Goal: Transaction & Acquisition: Book appointment/travel/reservation

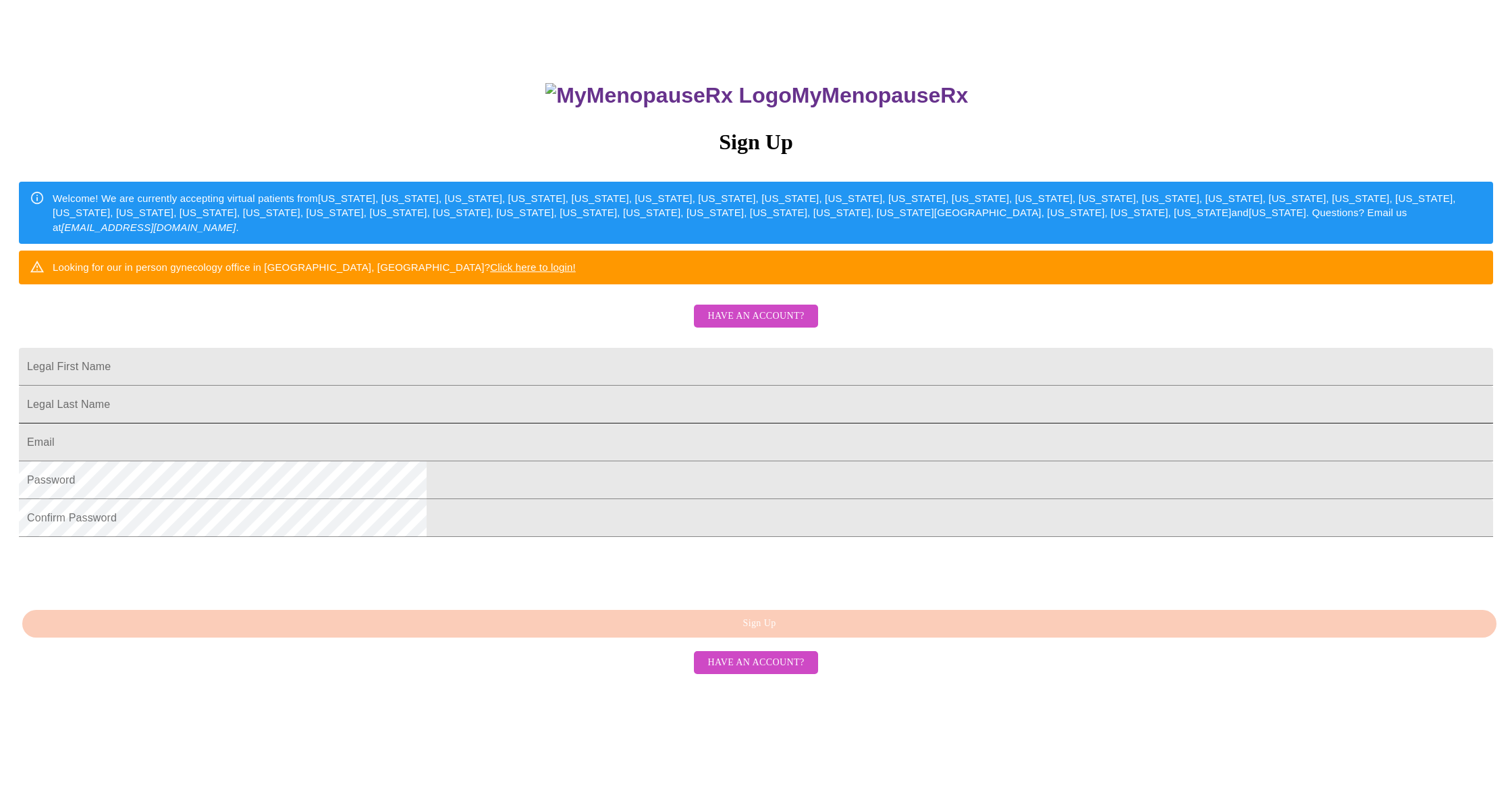
scroll to position [103, 0]
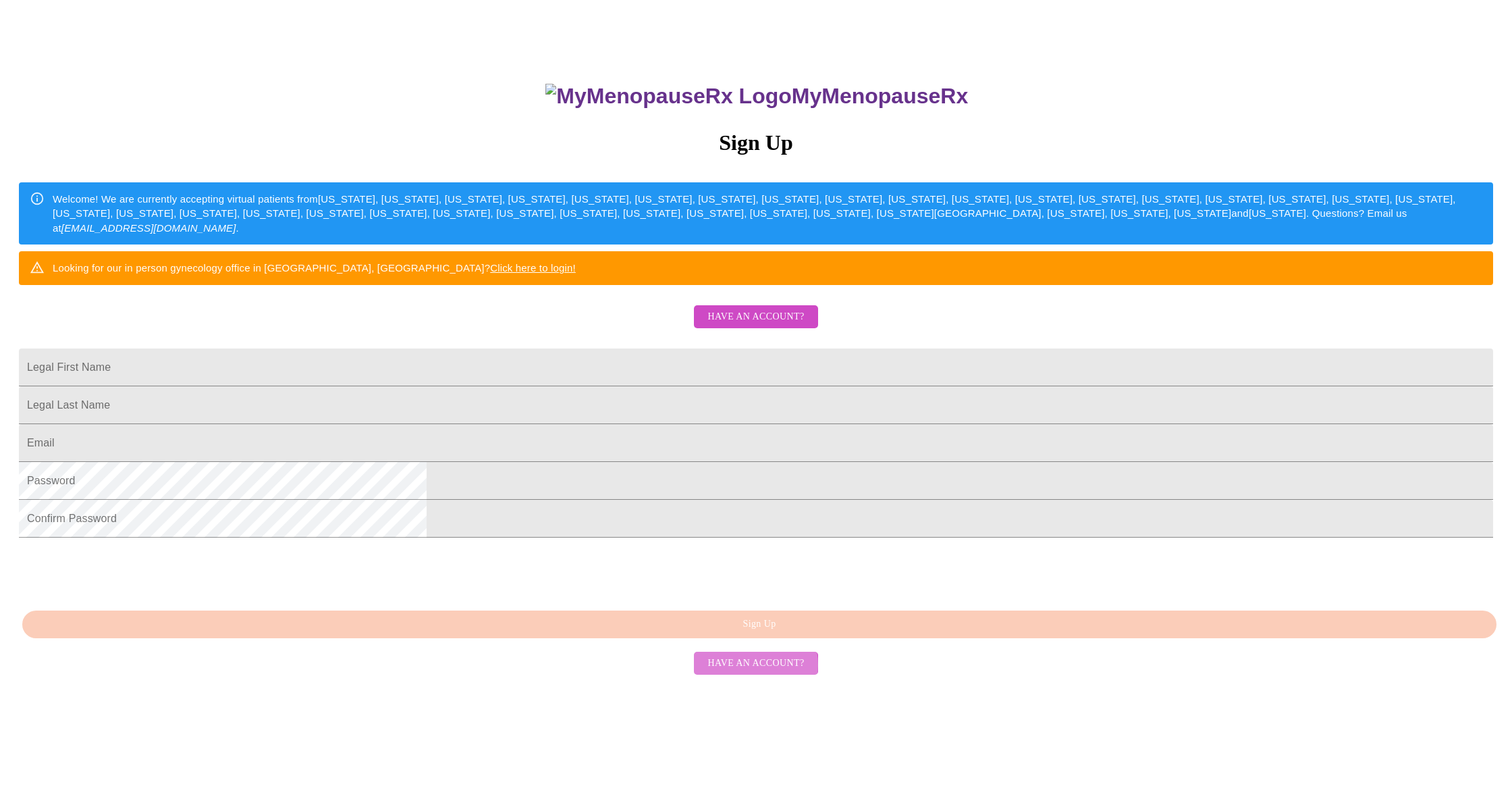
click at [755, 672] on span "Have an account?" at bounding box center [756, 664] width 97 height 17
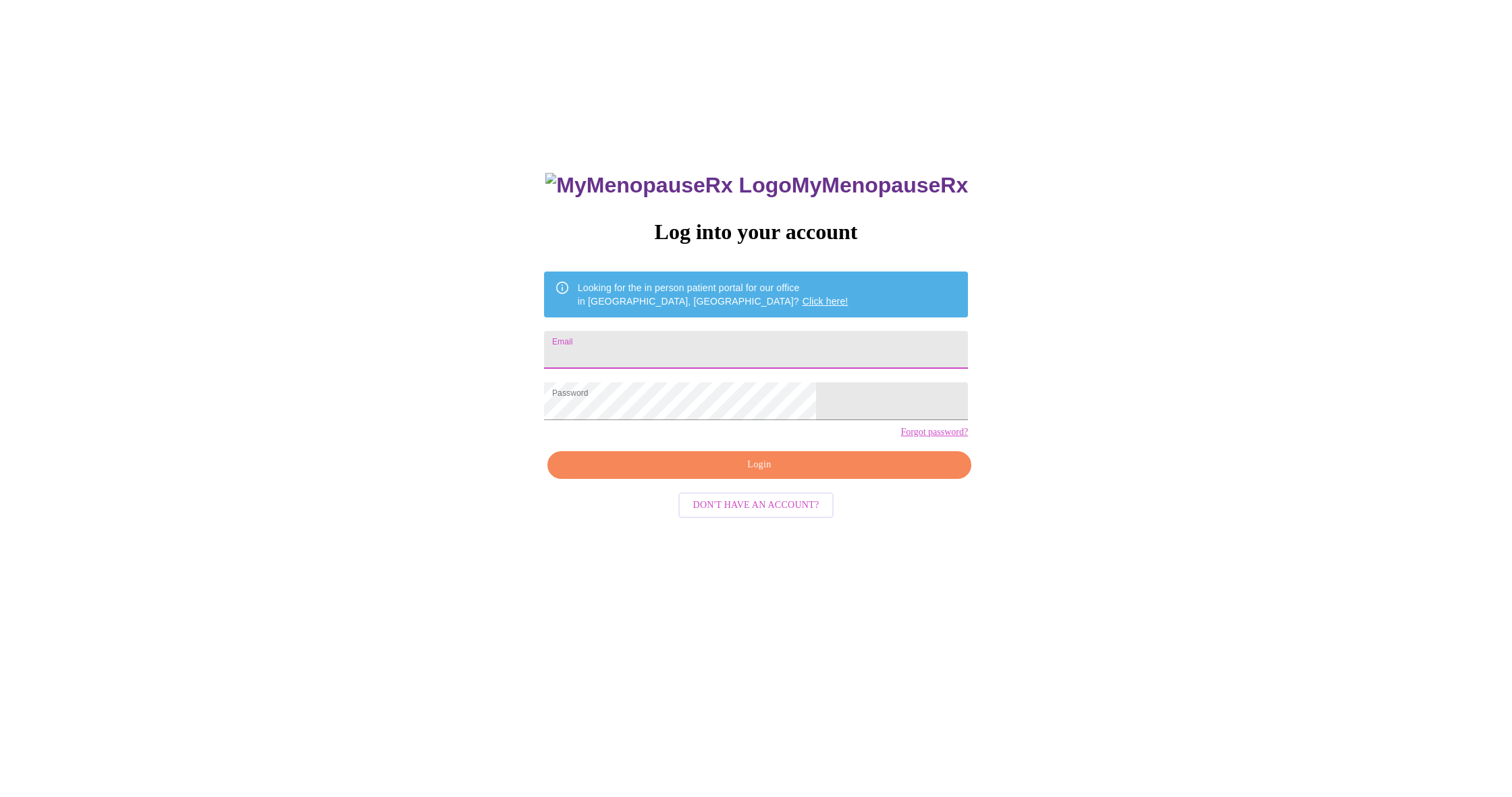
click at [670, 346] on input "Email" at bounding box center [756, 349] width 424 height 38
type input "[PERSON_NAME][EMAIL_ADDRESS][DOMAIN_NAME]"
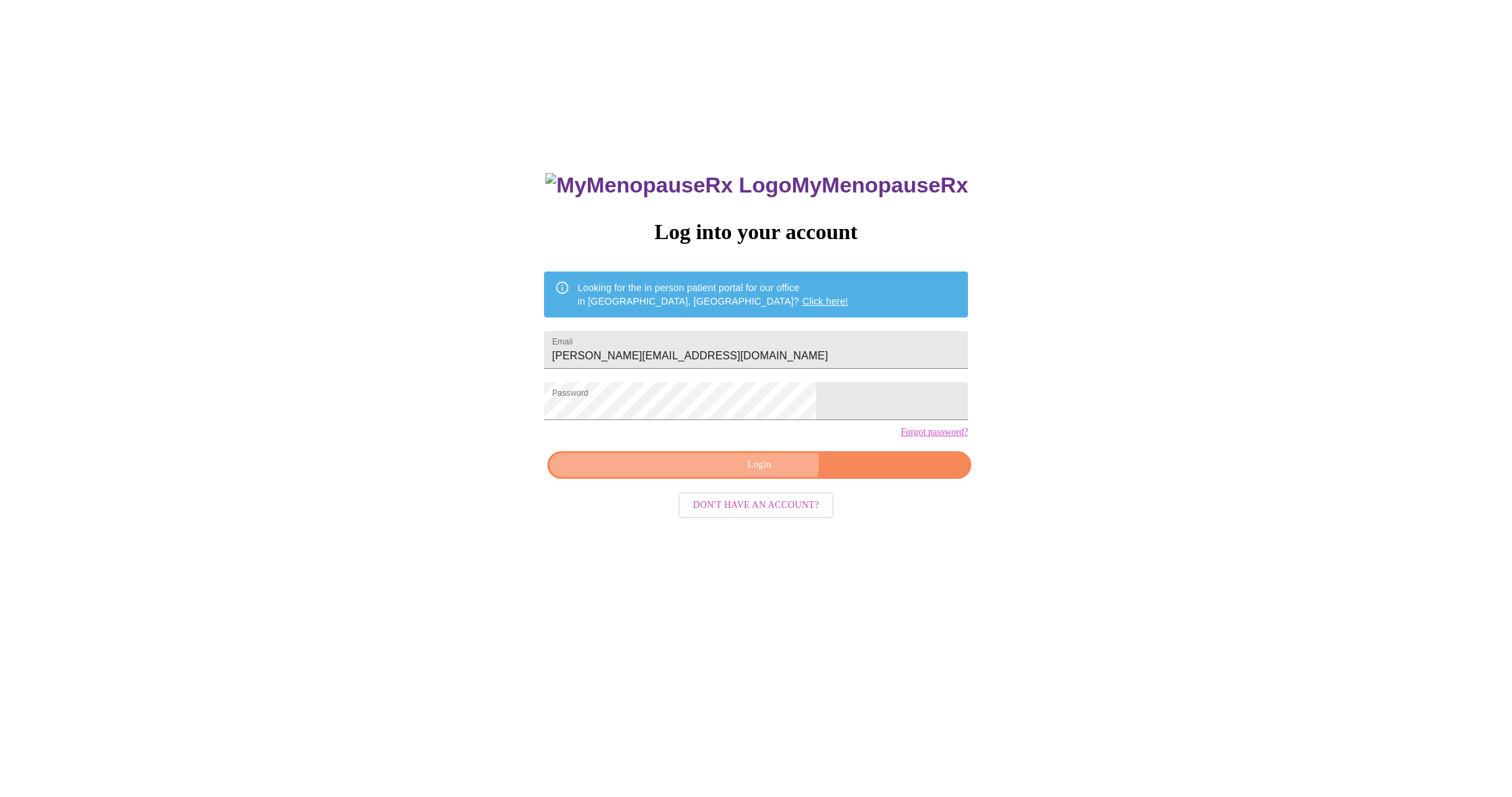
click at [746, 473] on span "Login" at bounding box center [759, 465] width 393 height 17
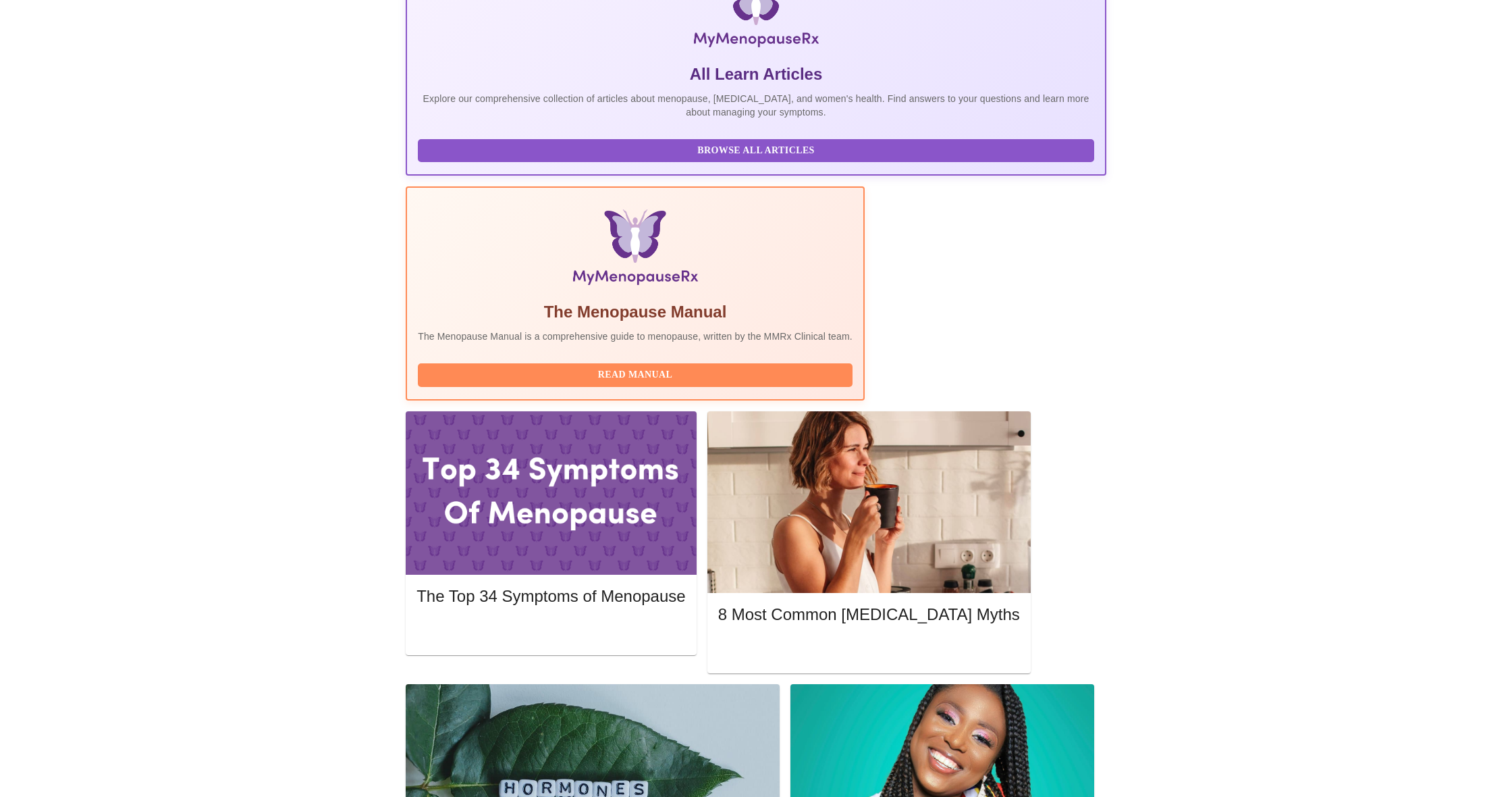
scroll to position [314, 0]
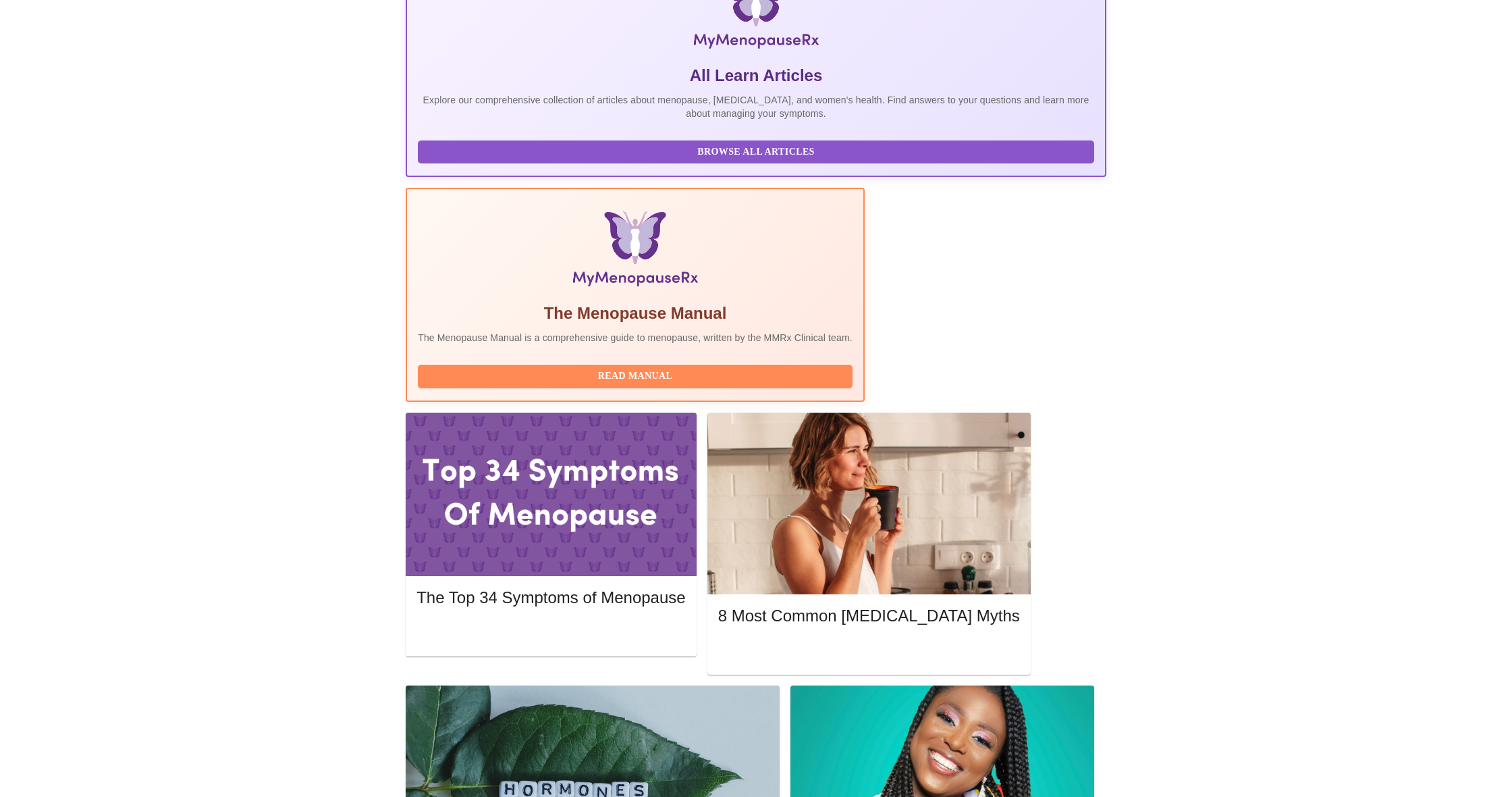
scroll to position [316, 0]
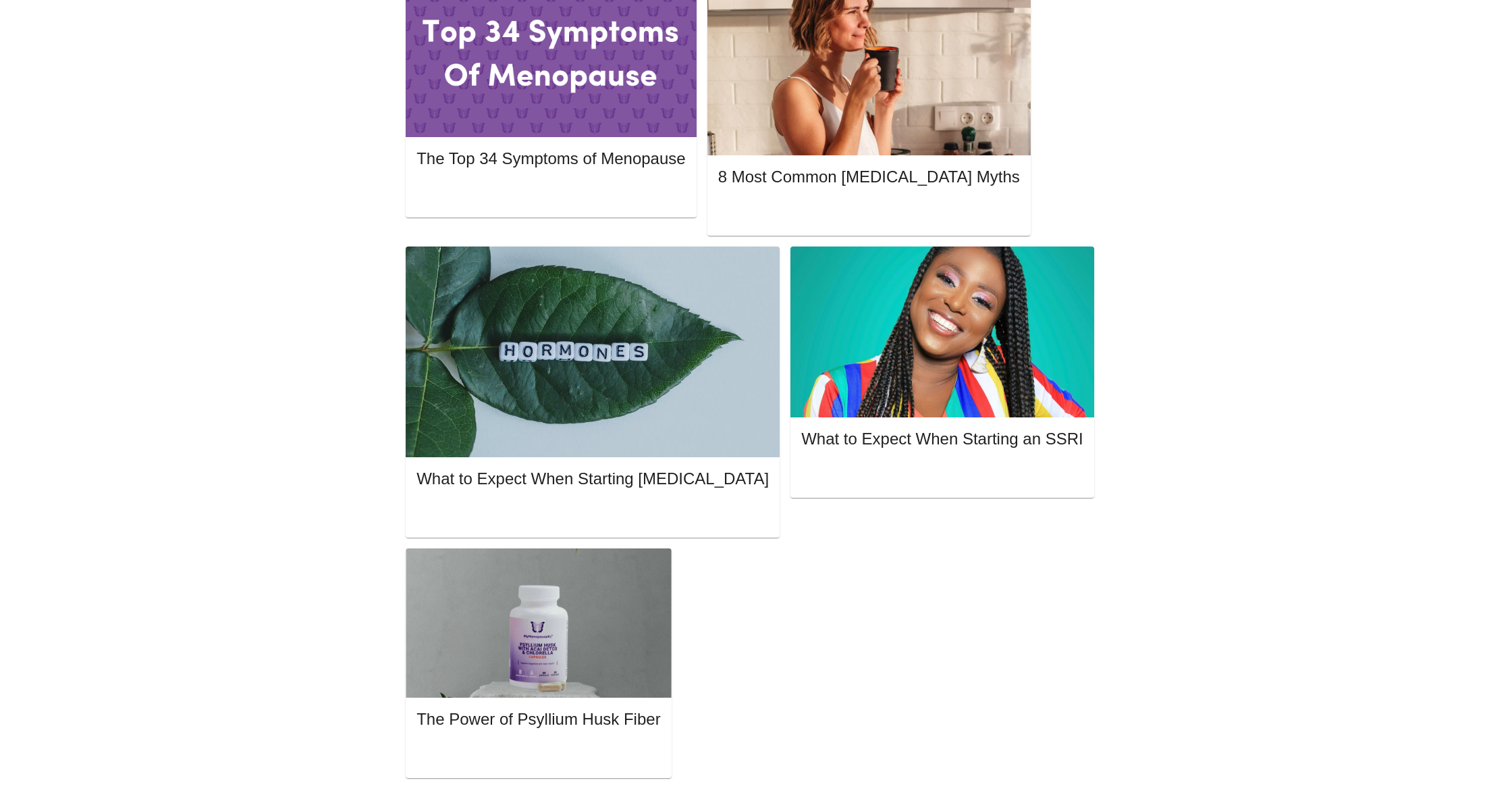
scroll to position [749, 0]
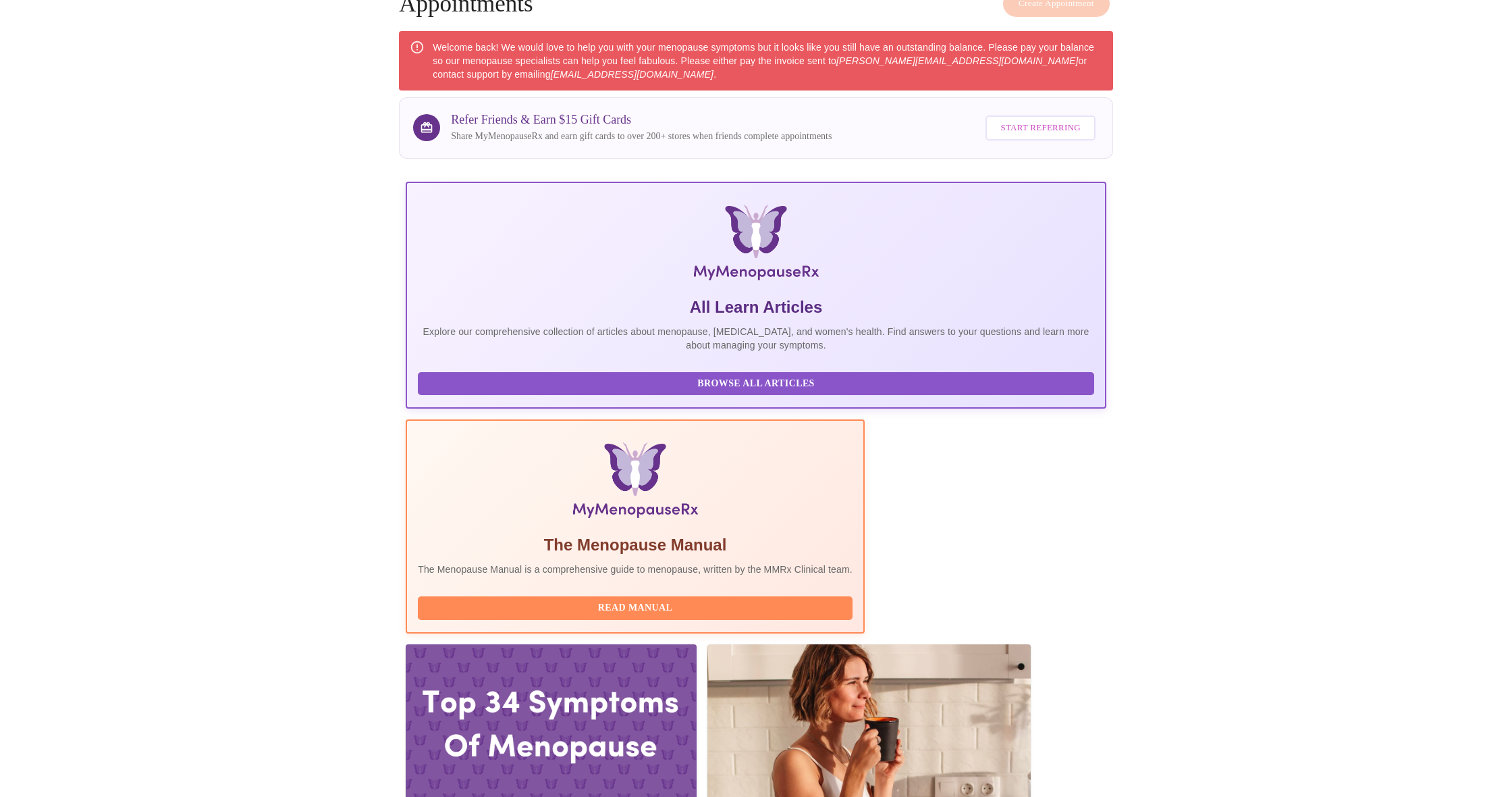
scroll to position [47, 0]
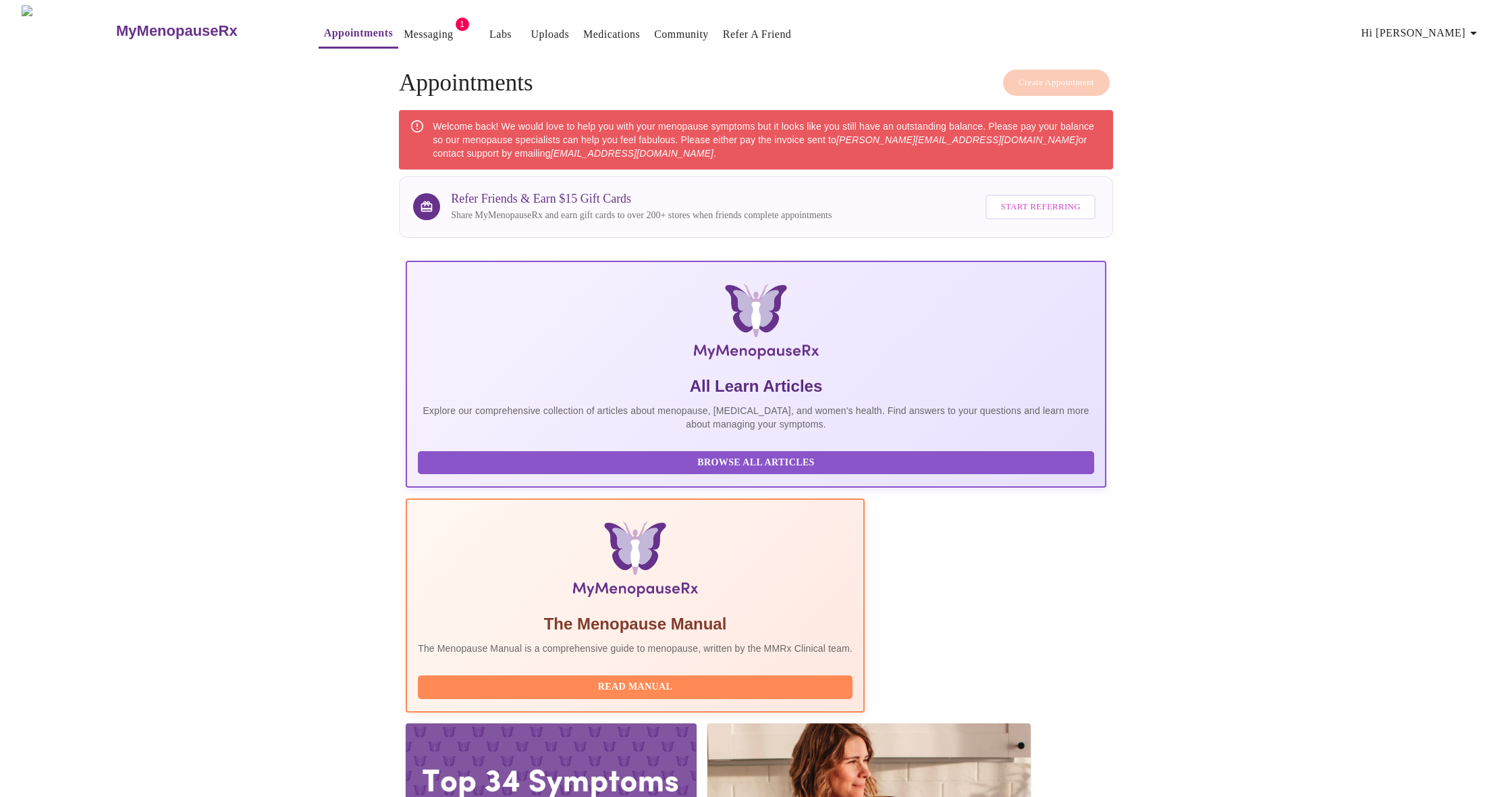
scroll to position [0, 0]
click at [404, 27] on link "Messaging" at bounding box center [428, 34] width 49 height 19
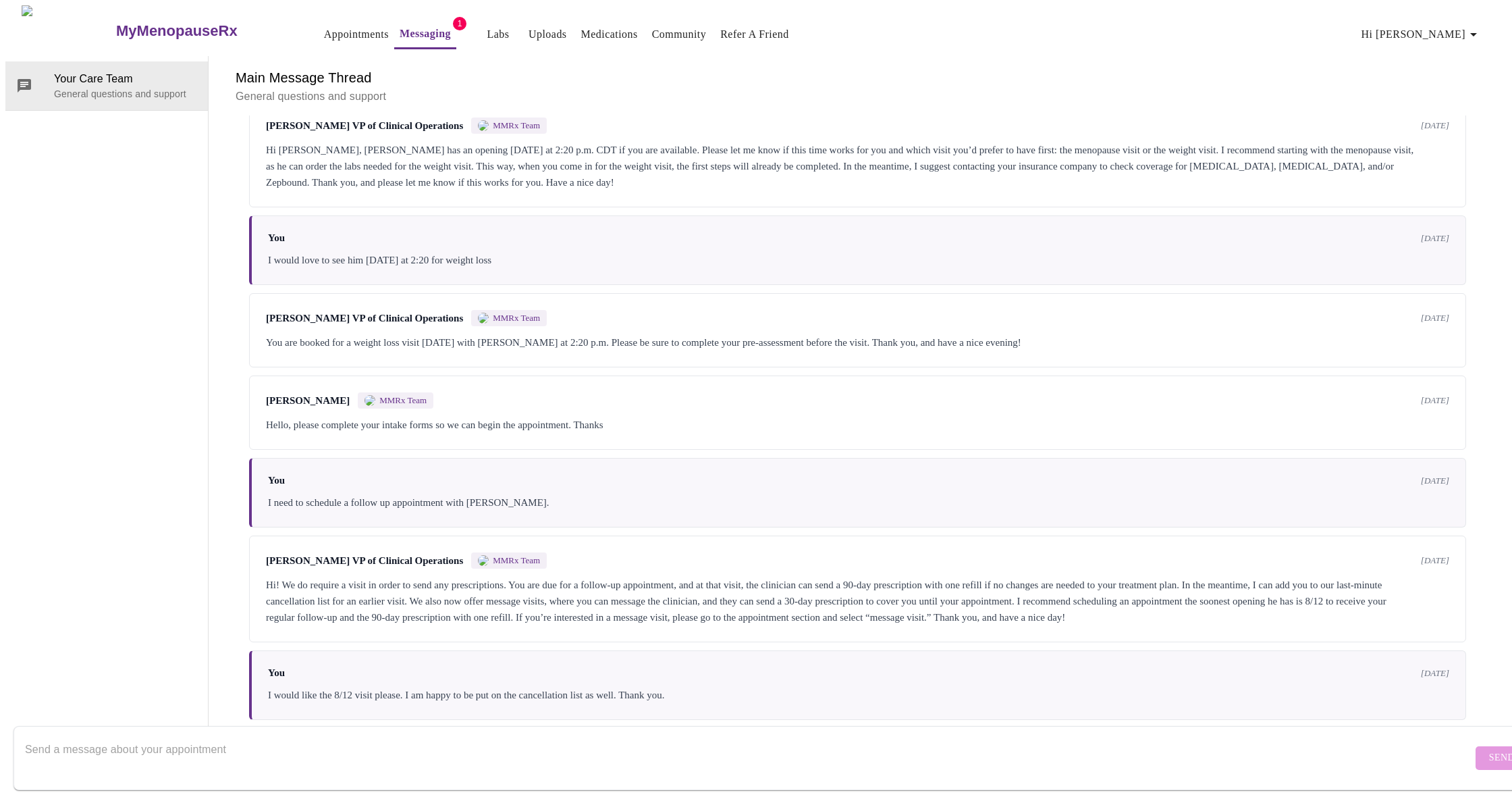
scroll to position [1018, 0]
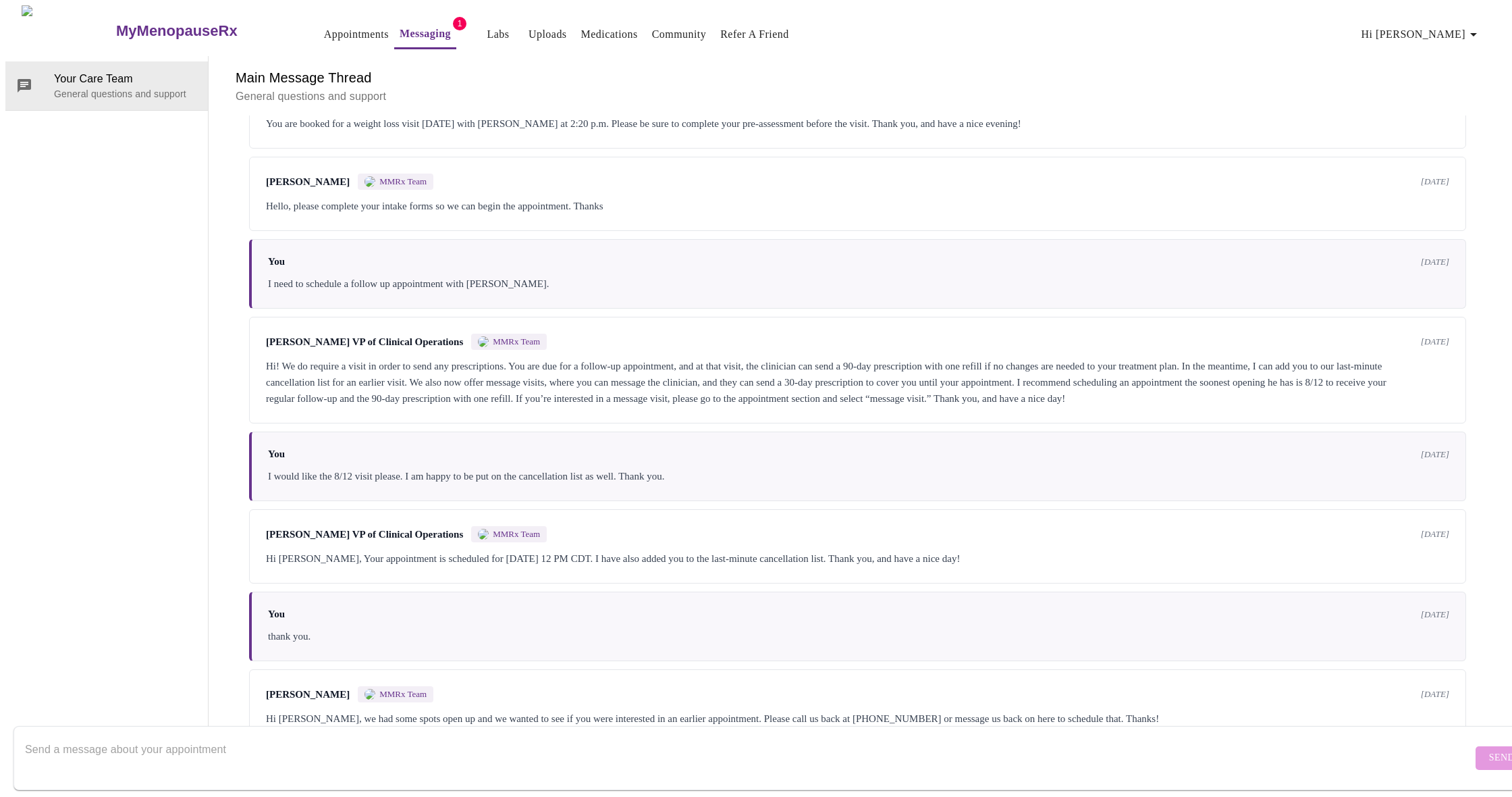
click at [298, 726] on form "Send" at bounding box center [776, 758] width 1524 height 64
click at [262, 737] on textarea "Send a message about your appointment" at bounding box center [748, 758] width 1447 height 43
type textarea "HI. I would love to schedule an appointment so that I can get some more estroge…"
click at [1489, 750] on span "Send" at bounding box center [1502, 758] width 26 height 17
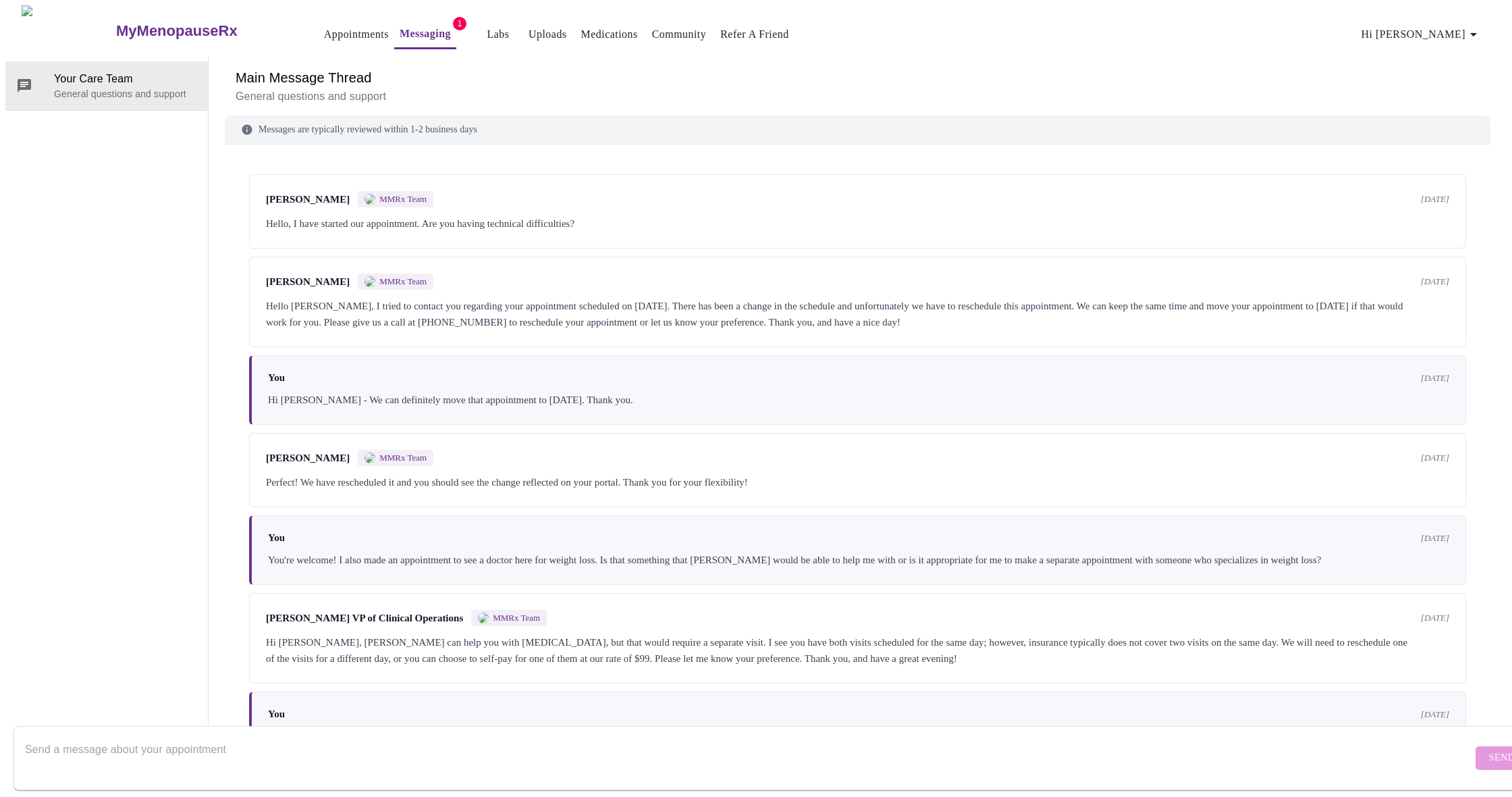
scroll to position [0, 0]
click at [324, 28] on link "Appointments" at bounding box center [356, 34] width 65 height 19
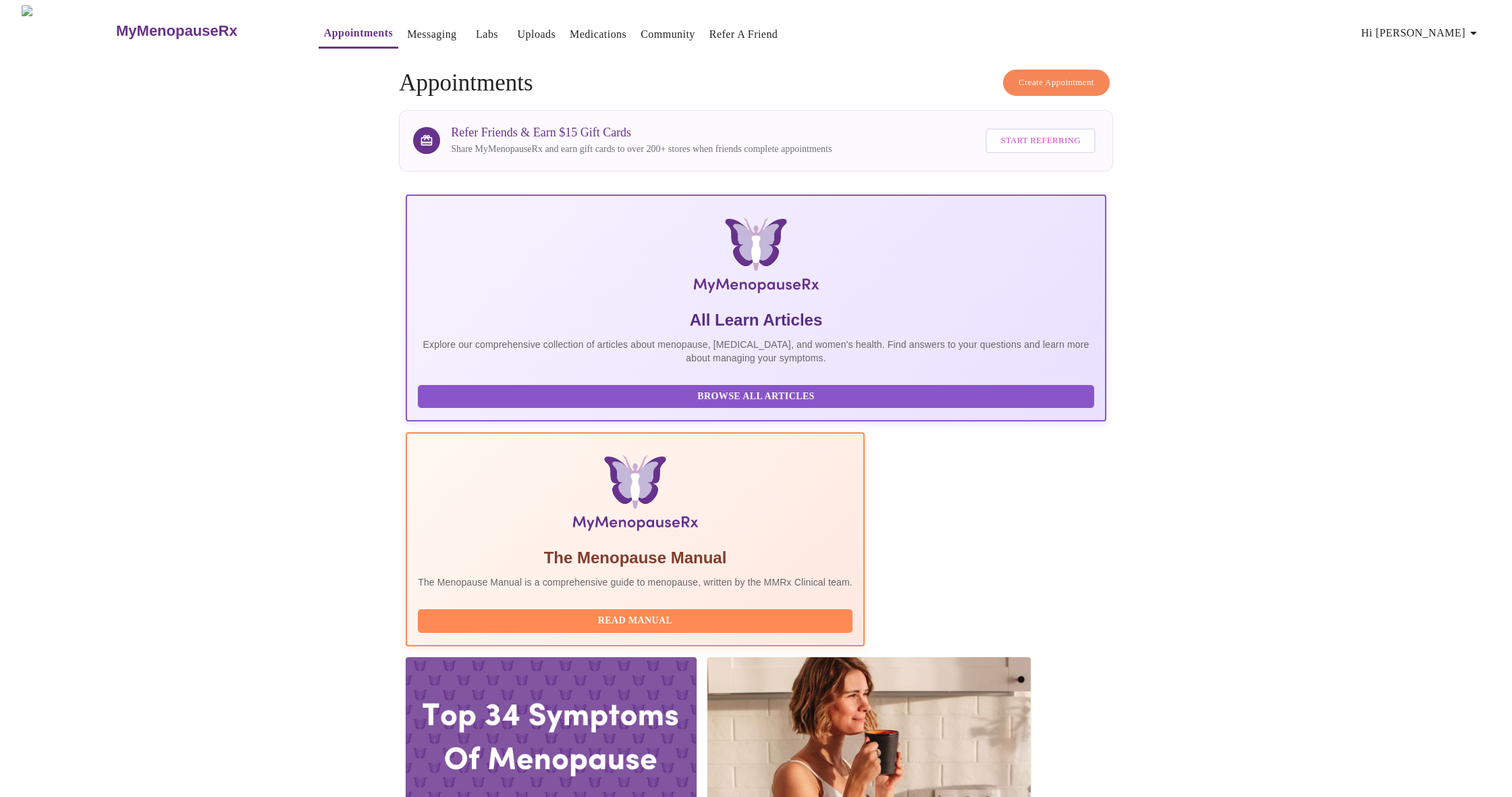
click at [1047, 75] on span "Create Appointment" at bounding box center [1056, 83] width 75 height 16
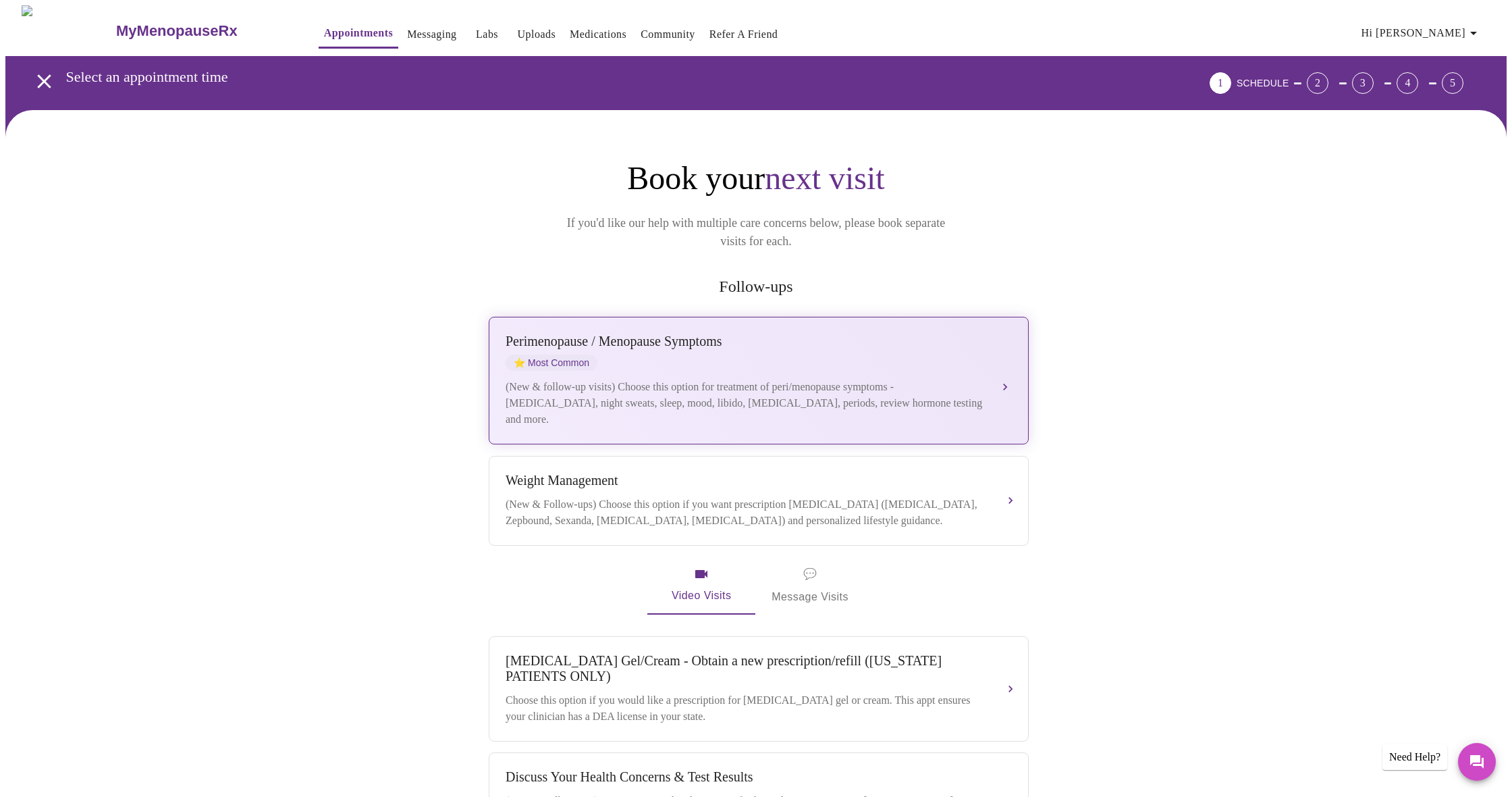
click at [799, 358] on div "Perimenopause / Menopause Symptoms ⭐ Most Common (New & follow-up visits) Choos…" at bounding box center [759, 380] width 506 height 94
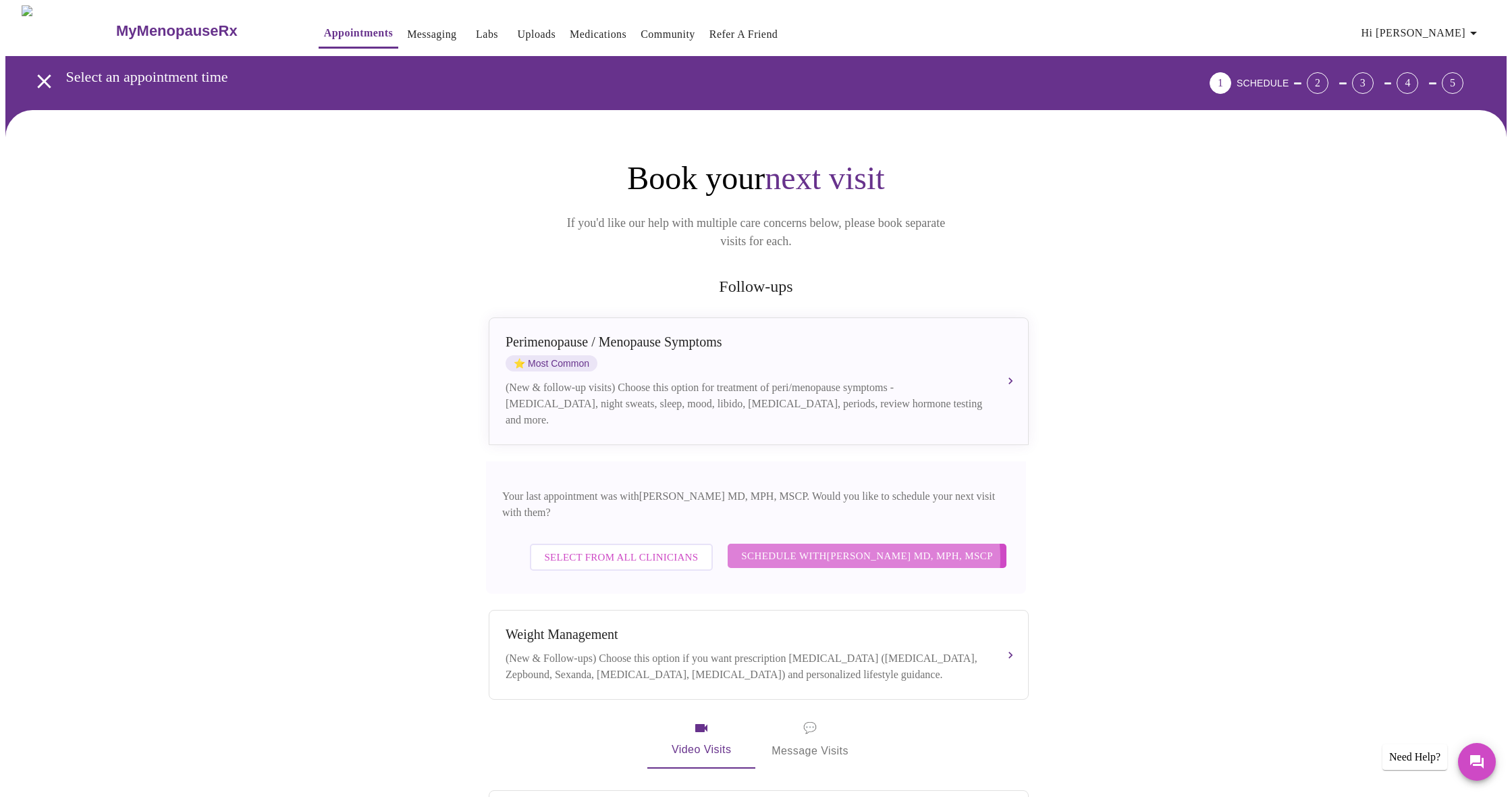
click at [867, 547] on span "Schedule with Vadim Gelman MD, MPH, MSCP" at bounding box center [867, 556] width 252 height 17
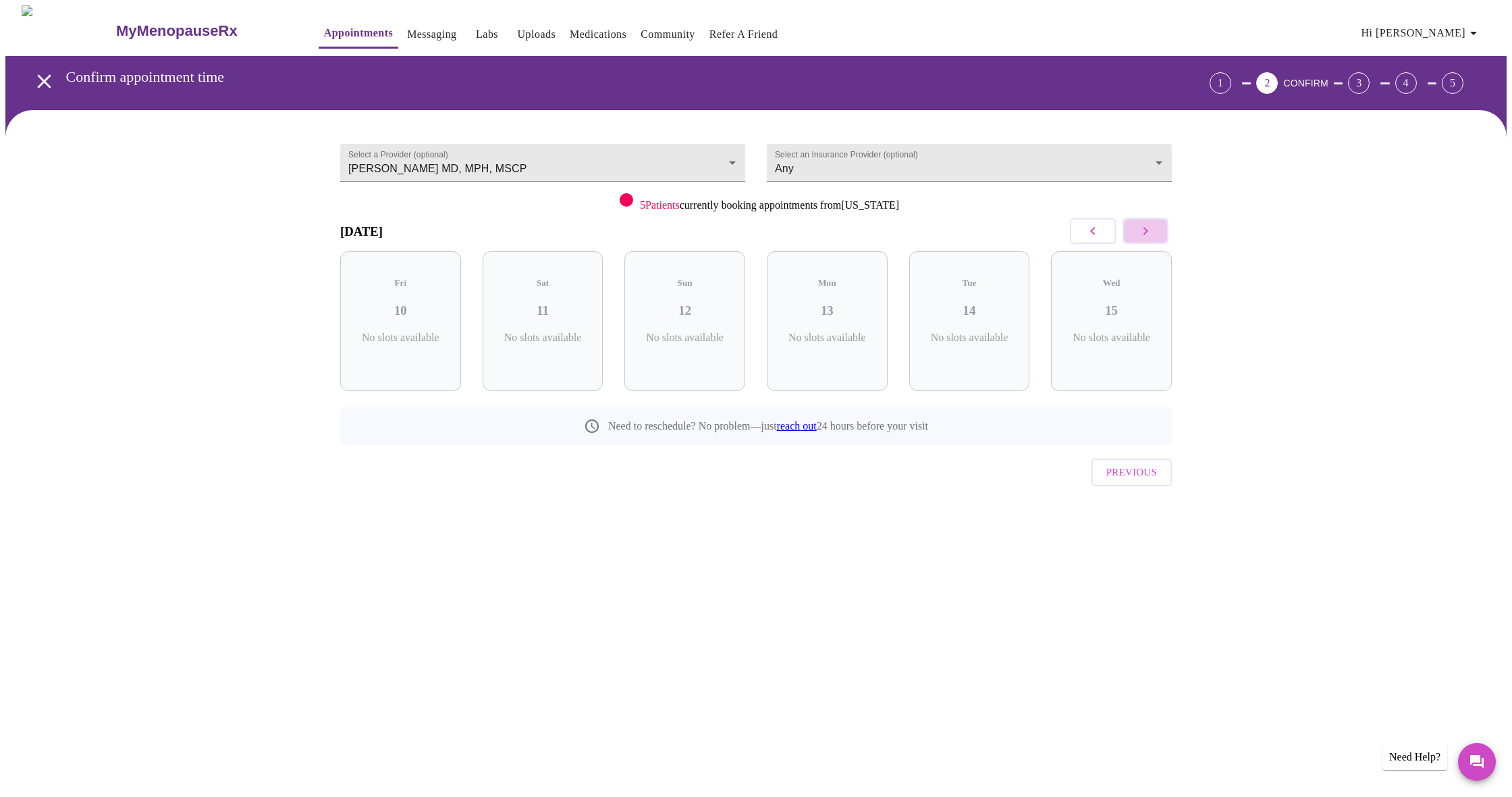
click at [1140, 233] on icon "button" at bounding box center [1145, 231] width 16 height 16
click at [546, 331] on p "2 Slots Left ( 2 Total)" at bounding box center [548, 344] width 49 height 27
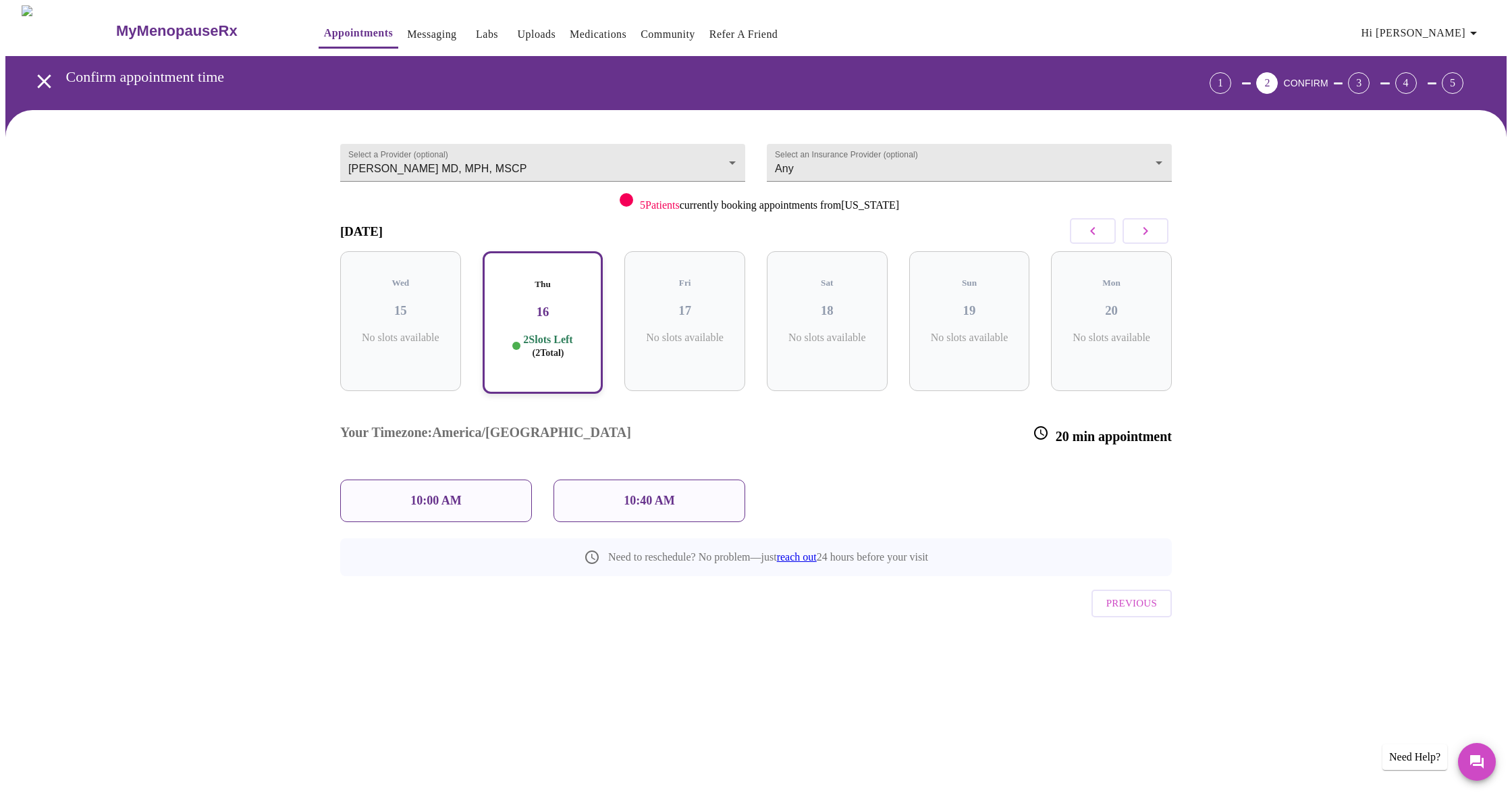
click at [444, 494] on p "10:00 AM" at bounding box center [436, 501] width 52 height 14
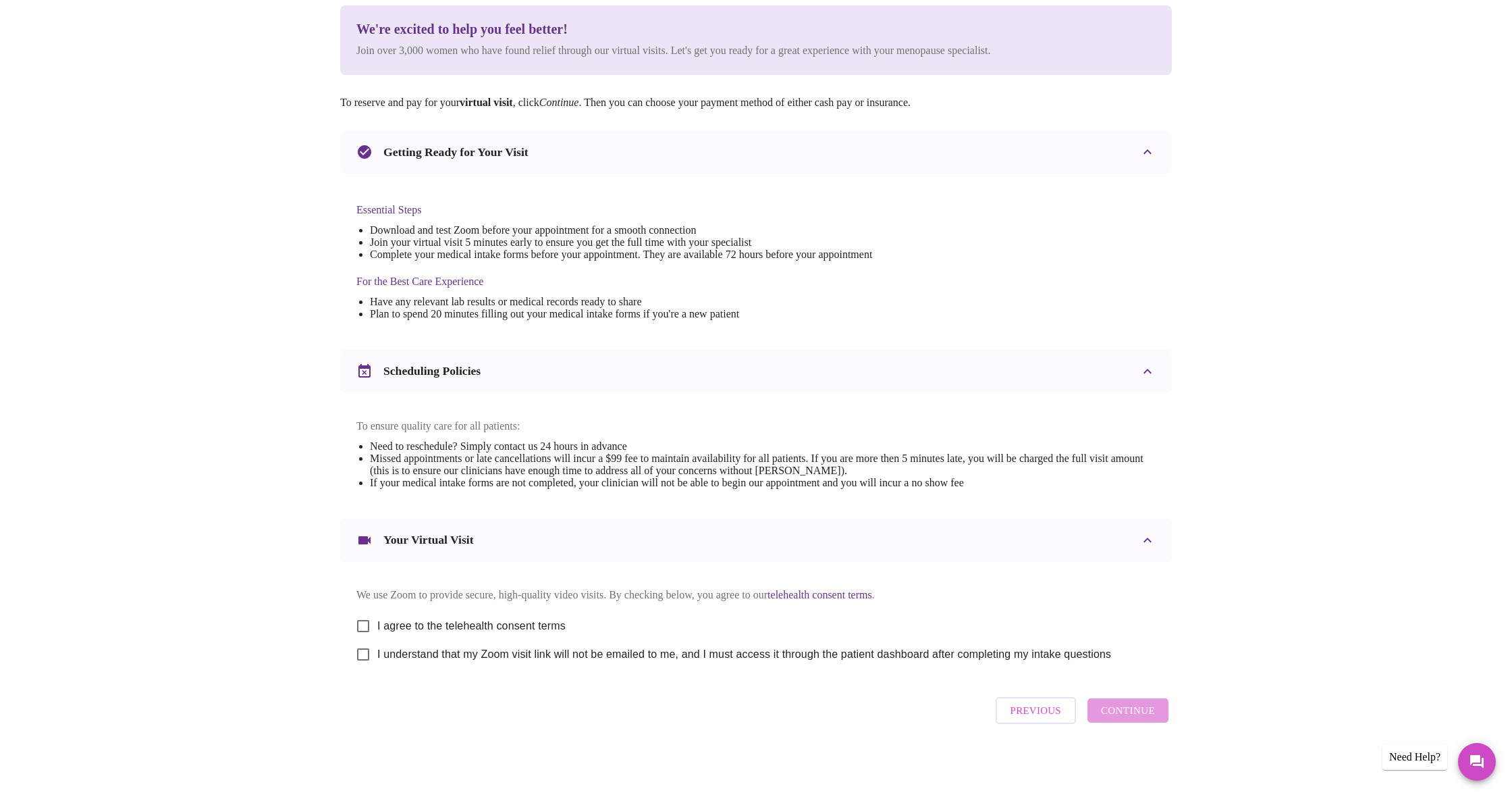
scroll to position [181, 0]
click at [361, 618] on input "I agree to the telehealth consent terms" at bounding box center [363, 626] width 29 height 29
checkbox input "true"
click at [358, 652] on input "I understand that my Zoom visit link will not be emailed to me, and I must acce…" at bounding box center [363, 655] width 29 height 29
checkbox input "true"
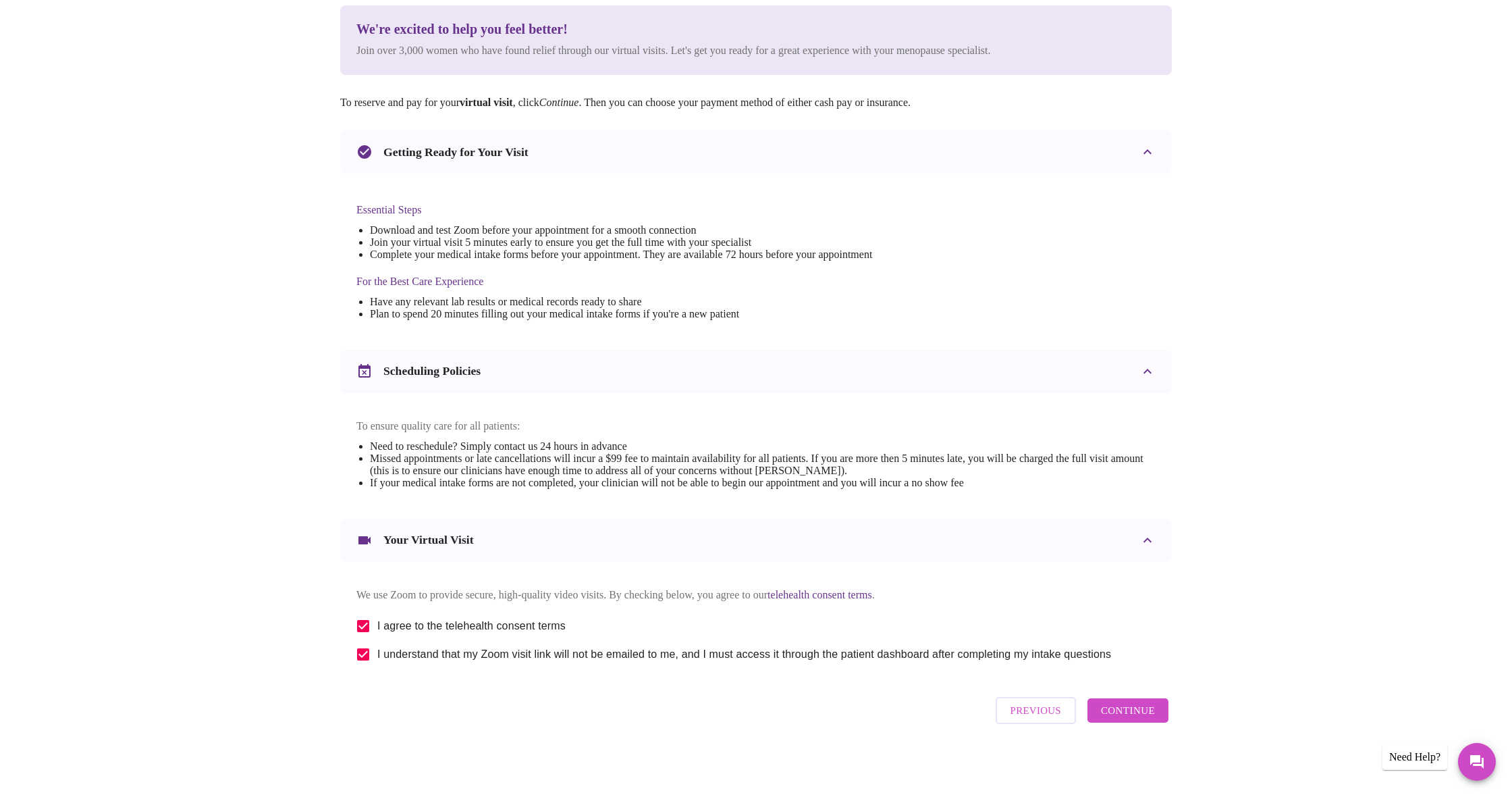
click at [1138, 716] on span "Continue" at bounding box center [1128, 710] width 54 height 17
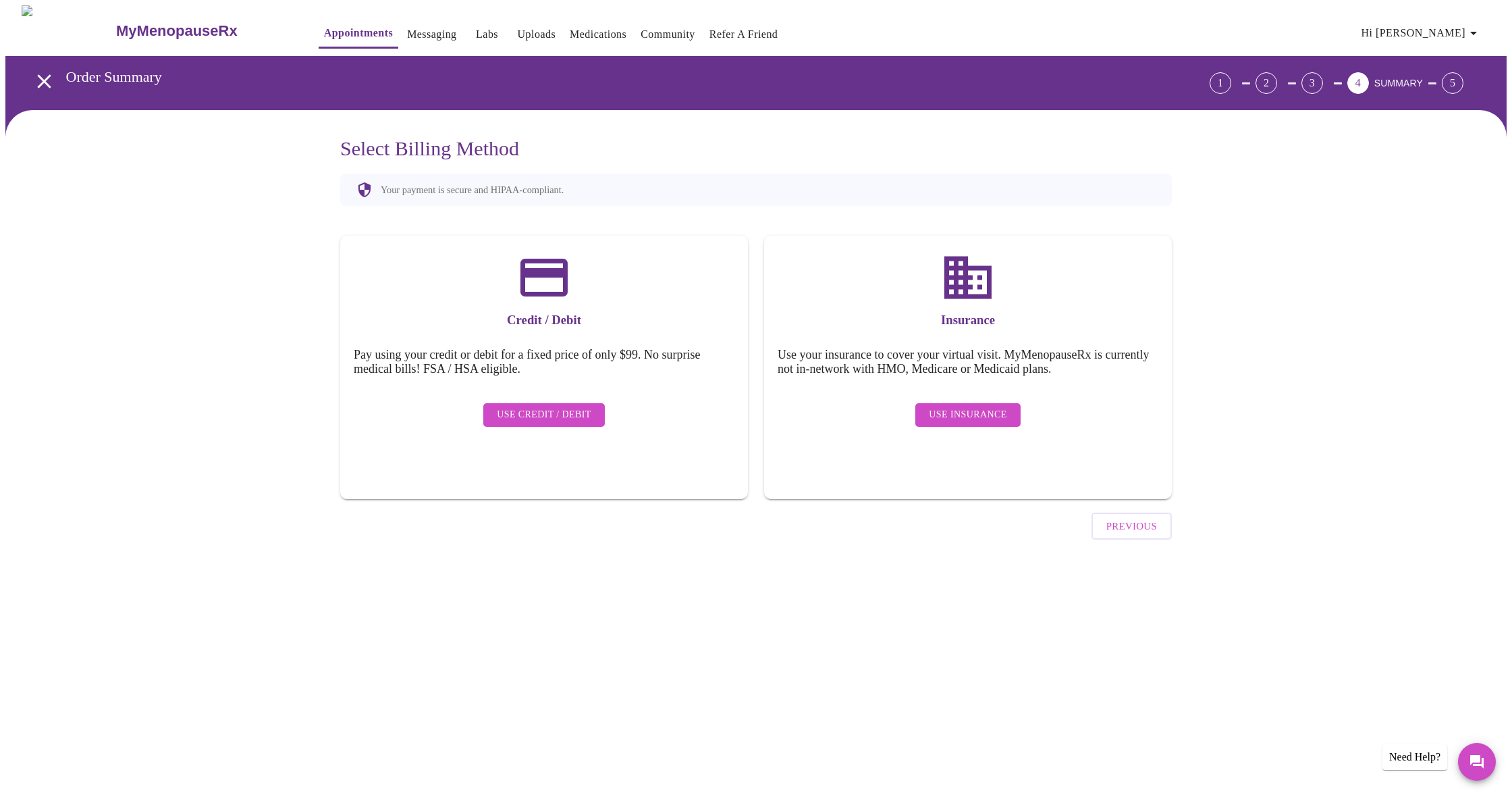
scroll to position [0, 0]
click at [947, 407] on span "Use Insurance" at bounding box center [968, 415] width 77 height 17
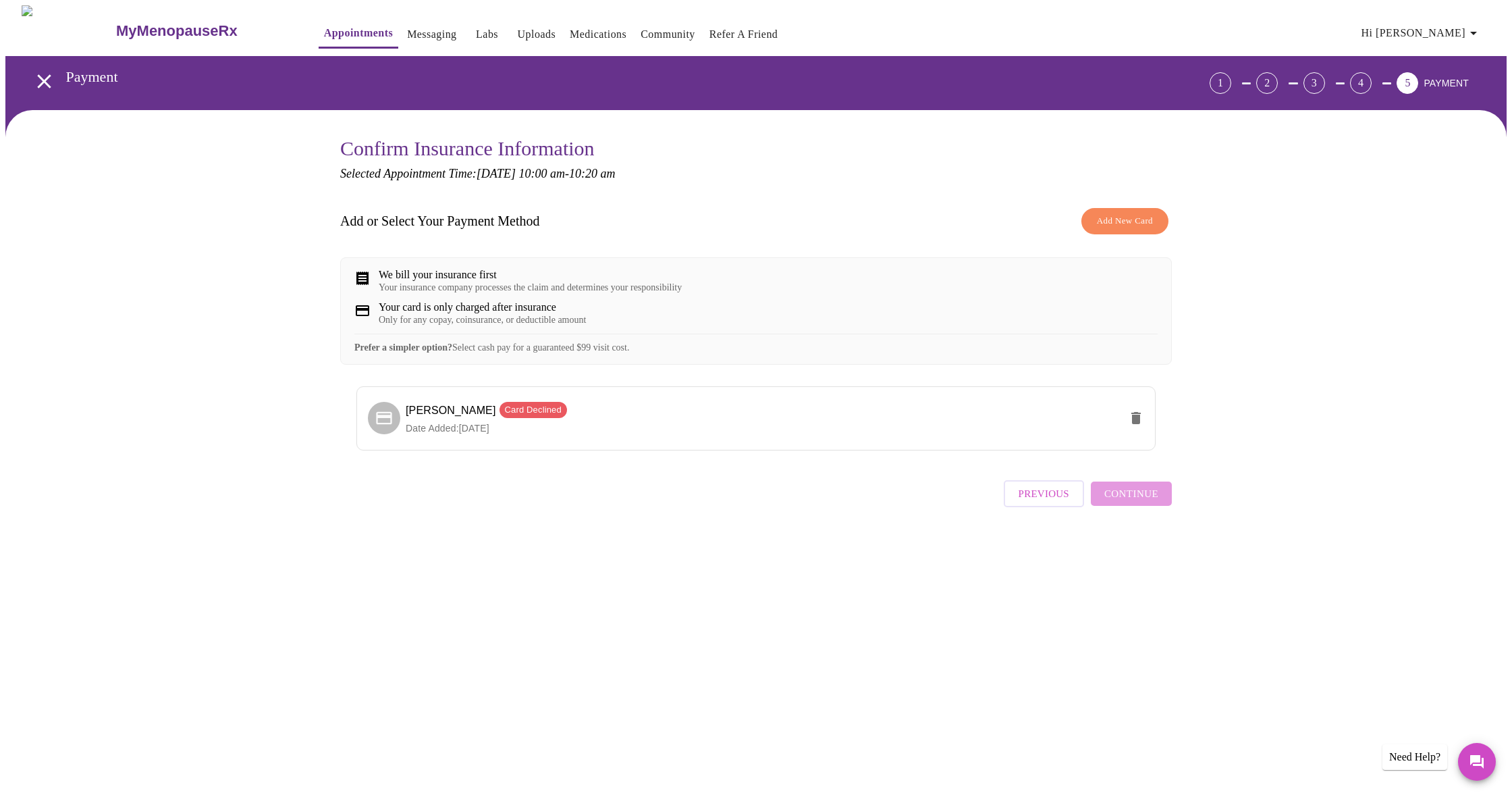
click at [1116, 221] on span "Add New Card" at bounding box center [1125, 222] width 56 height 16
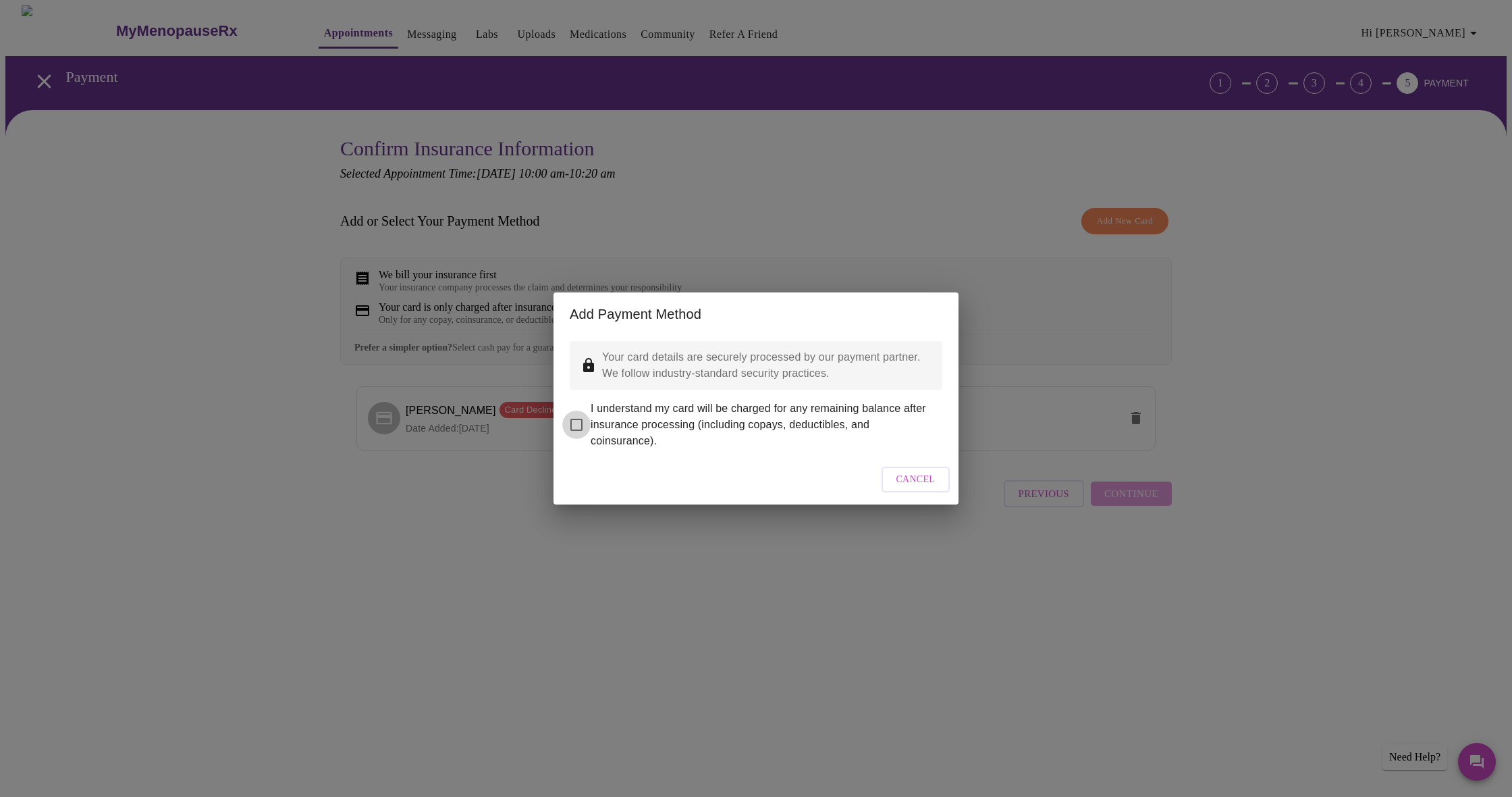
click at [581, 415] on input "I understand my card will be charged for any remaining balance after insurance …" at bounding box center [576, 425] width 29 height 29
checkbox input "true"
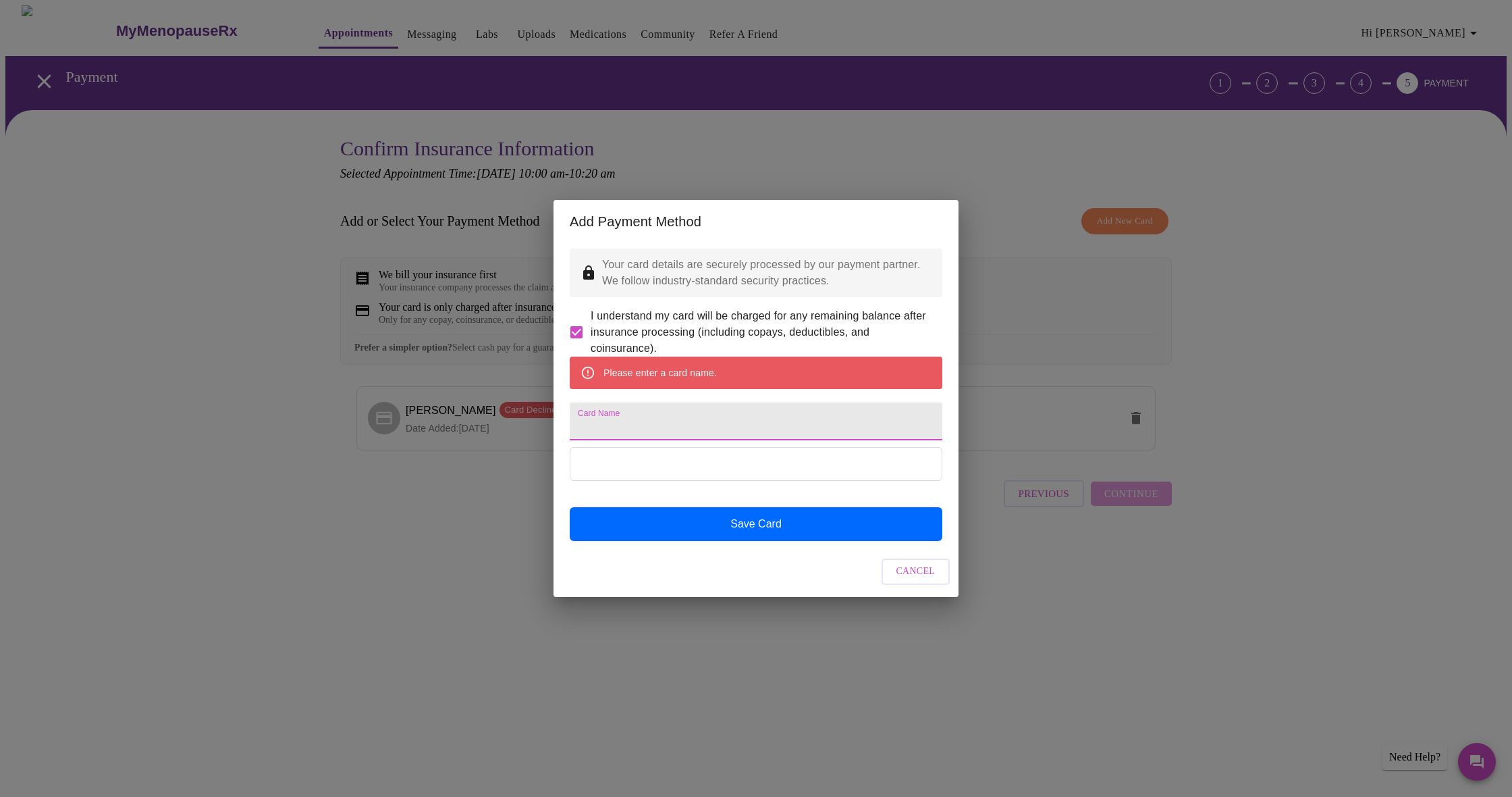
click at [657, 425] on input "Card Name" at bounding box center [756, 421] width 373 height 38
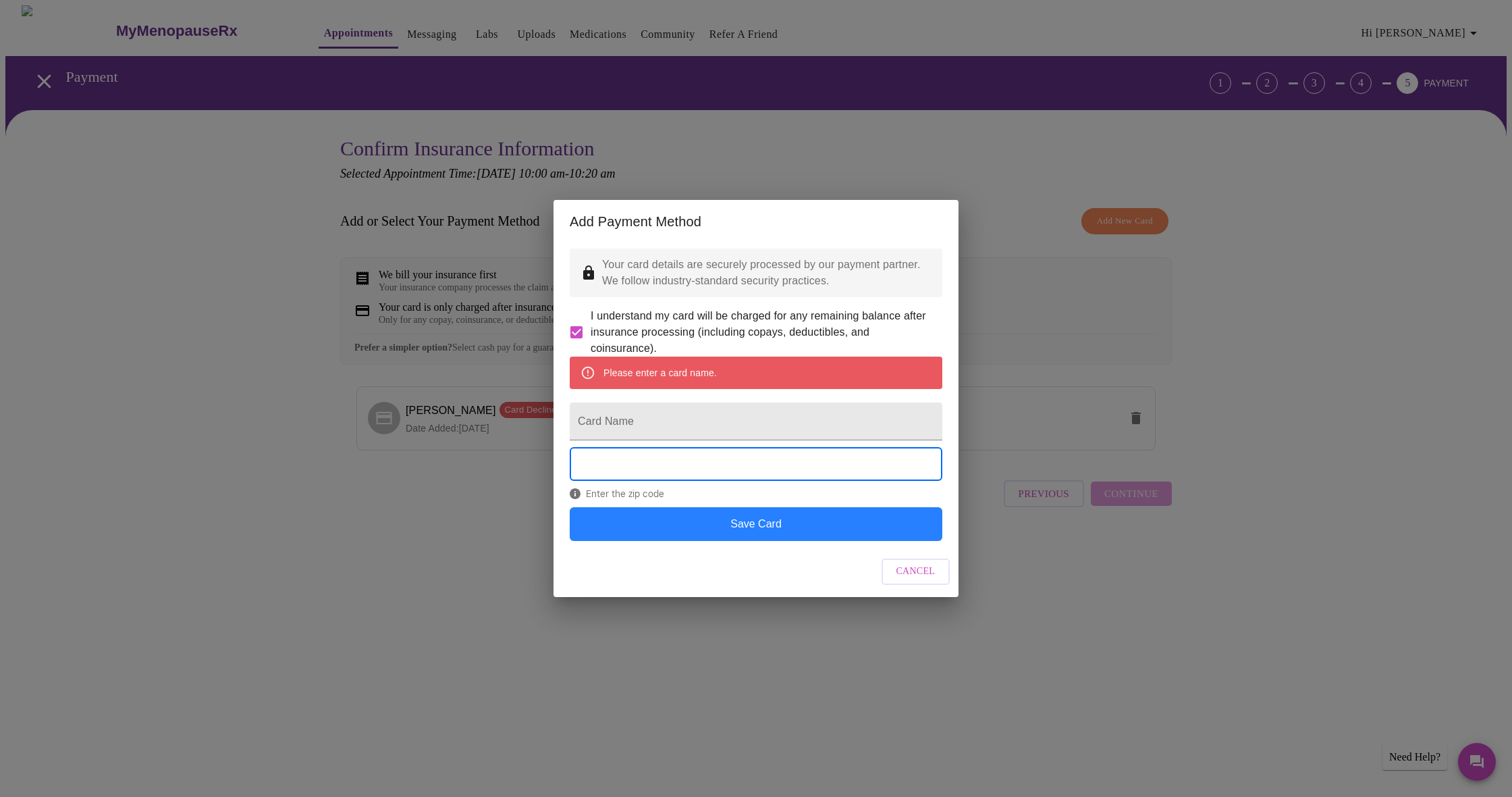
click at [751, 541] on button "Save Card" at bounding box center [756, 524] width 373 height 34
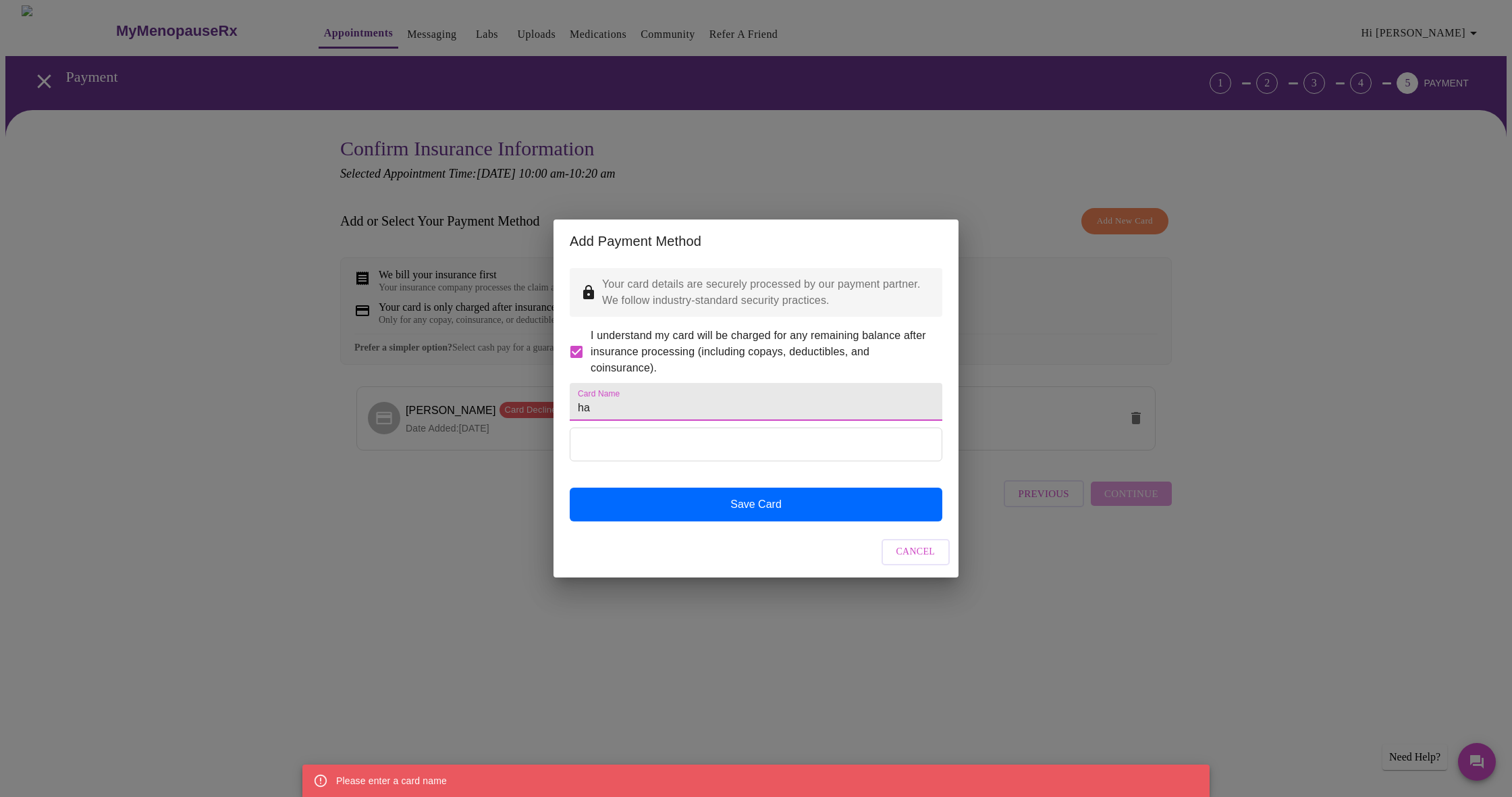
type input "h"
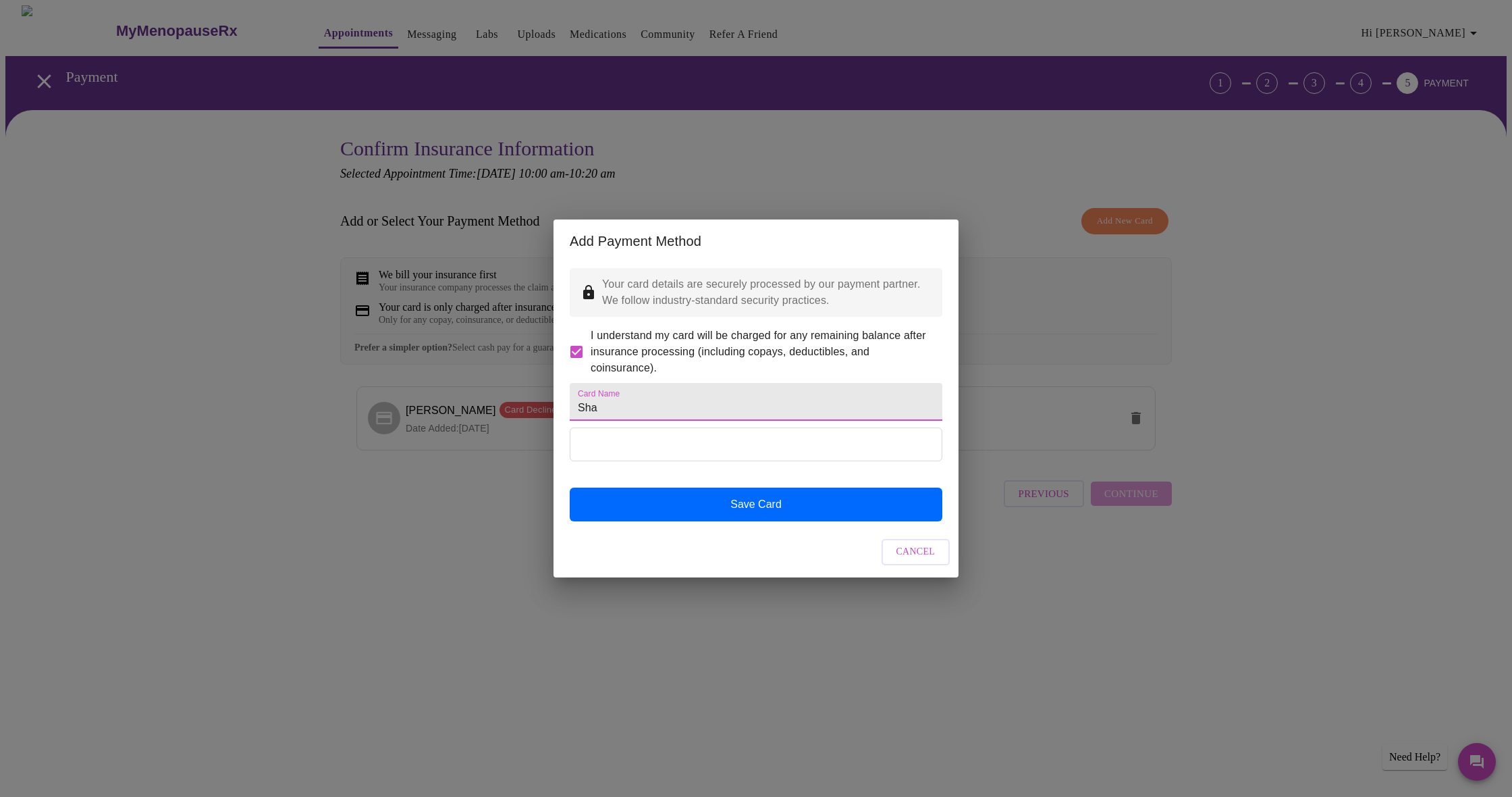
type input "Shanna Boot"
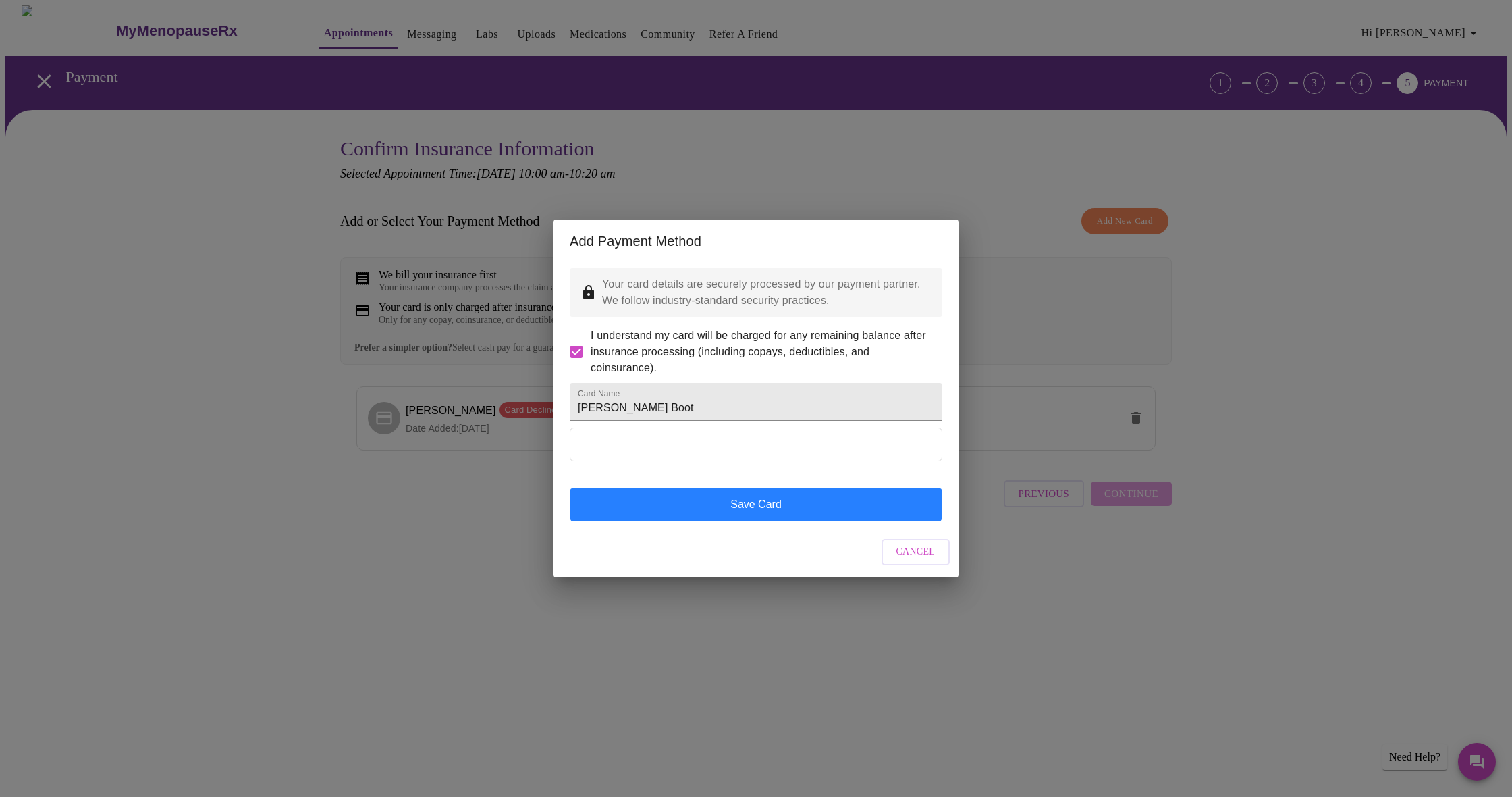
click at [796, 522] on button "Save Card" at bounding box center [756, 504] width 373 height 34
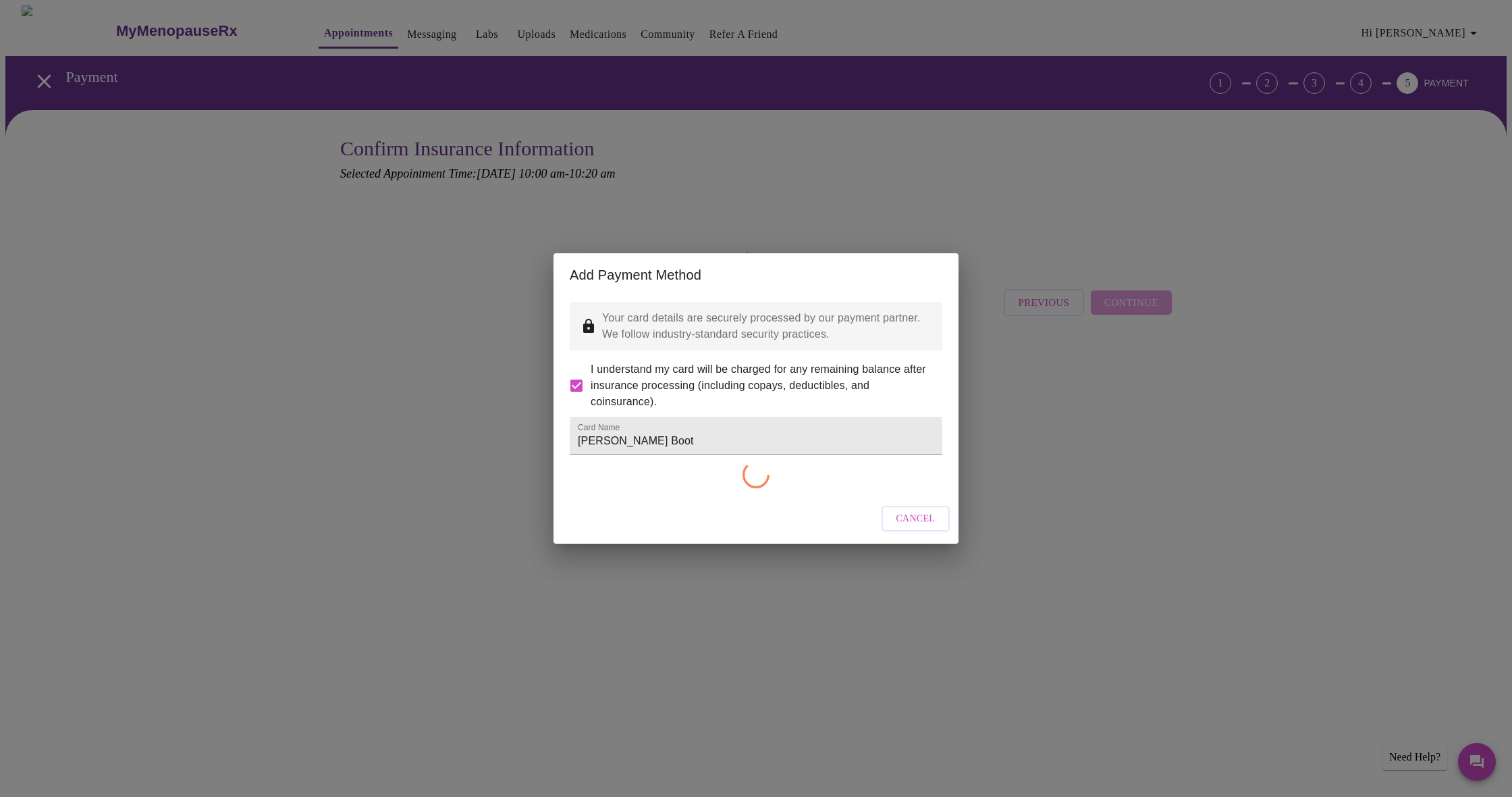
checkbox input "false"
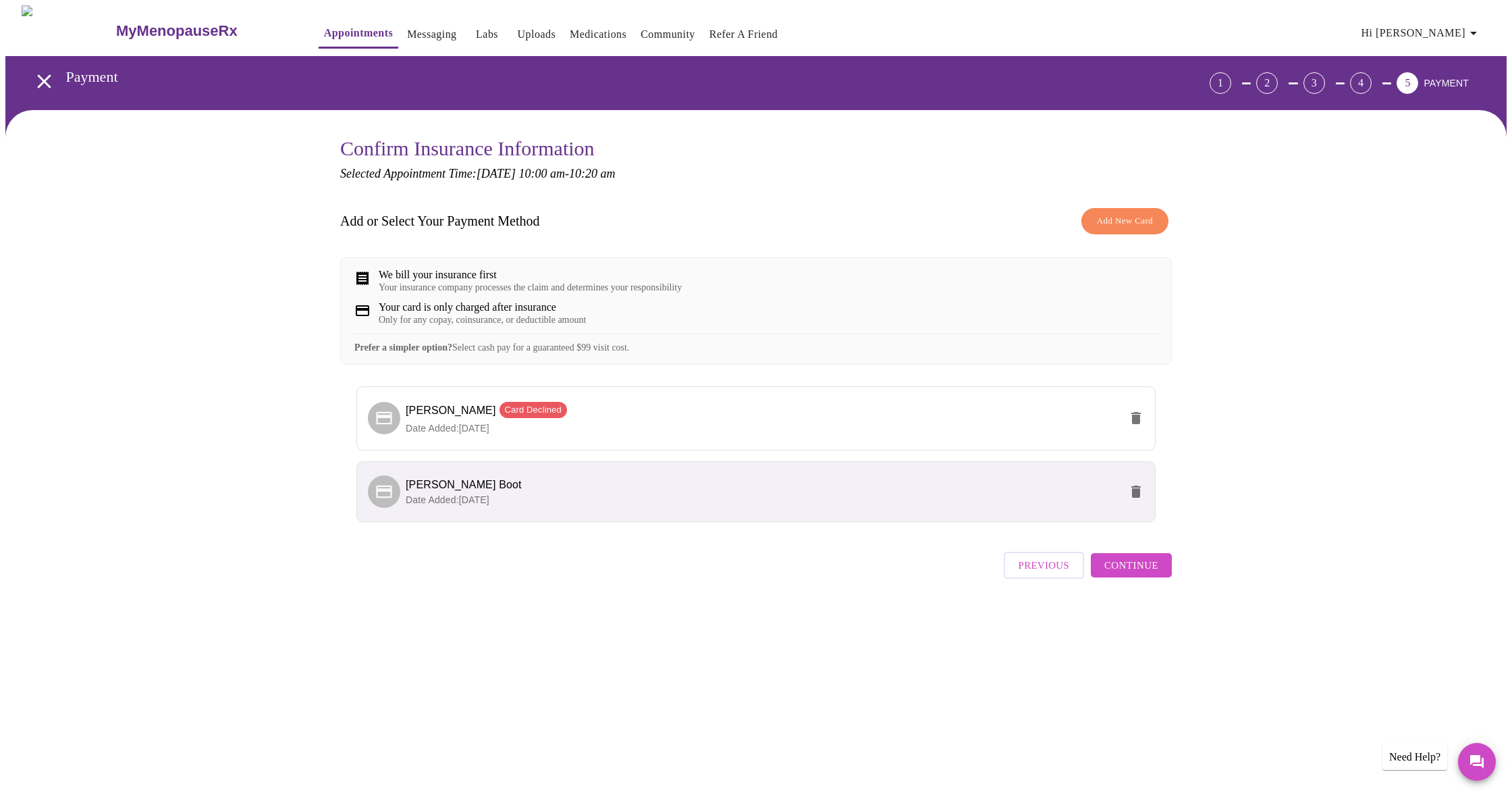
click at [1116, 574] on span "Continue" at bounding box center [1131, 565] width 54 height 17
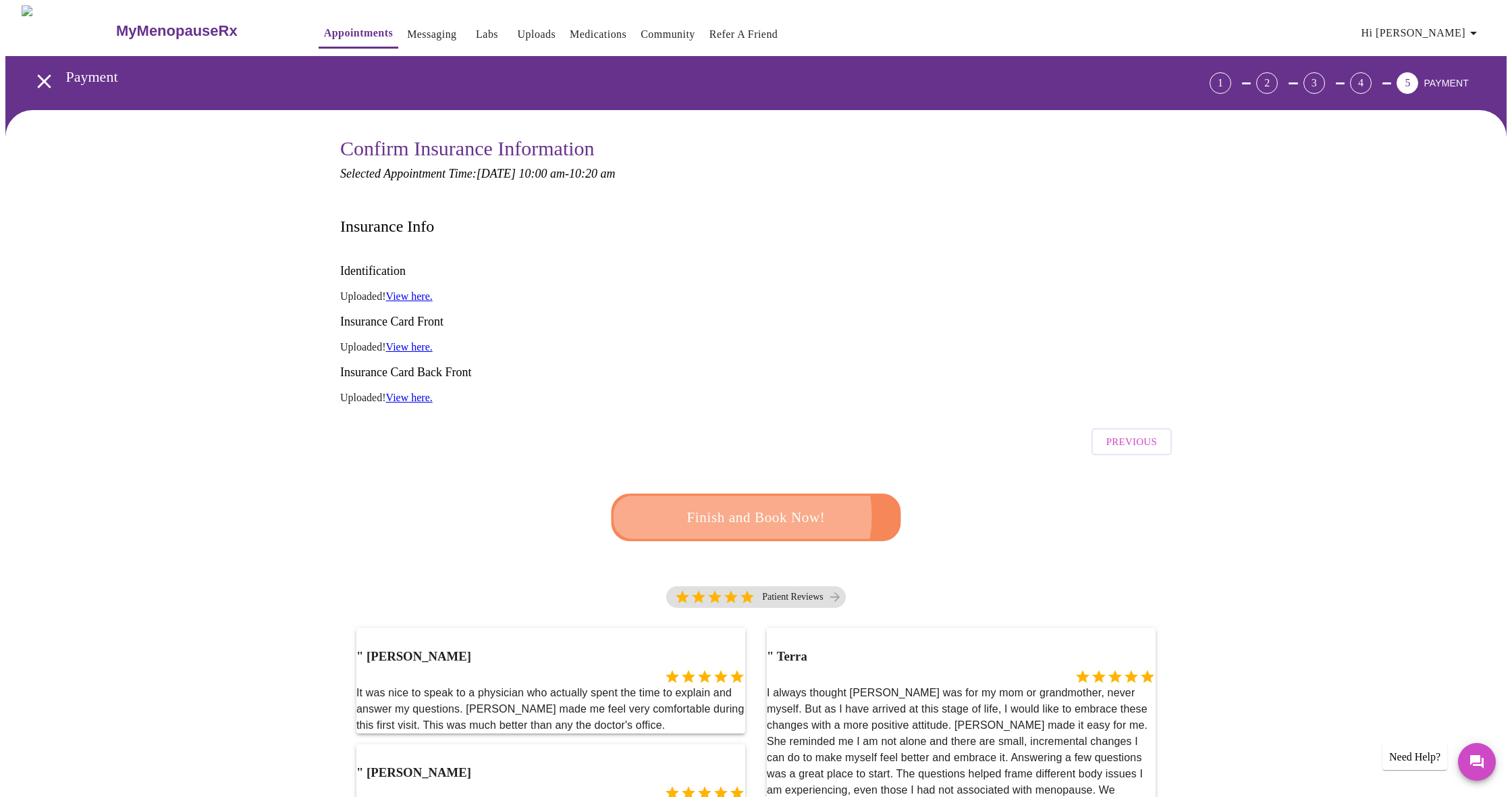
click at [743, 505] on span "Finish and Book Now!" at bounding box center [756, 517] width 249 height 25
